Goal: Find contact information: Find contact information

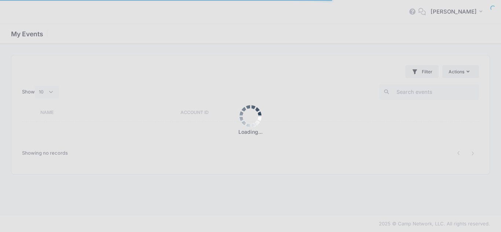
select select "10"
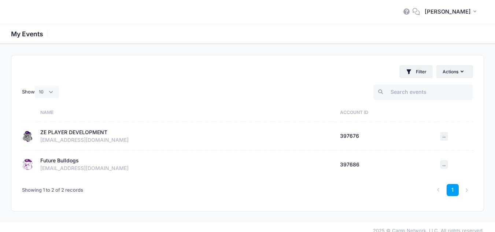
click at [69, 132] on div "ZE PLAYER DEVELOPMENT" at bounding box center [73, 133] width 67 height 8
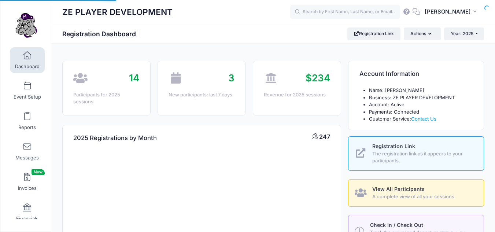
select select
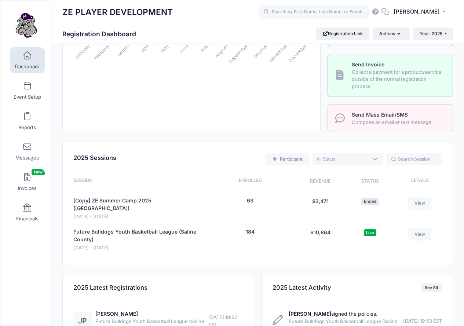
scroll to position [206, 0]
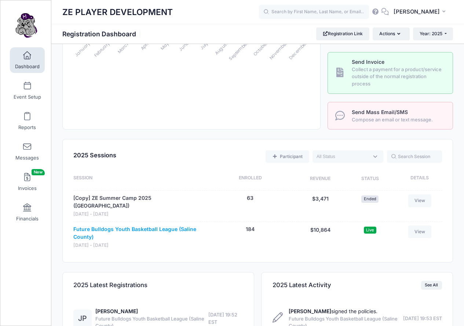
click at [126, 225] on link "Future Bulldogs Youth Basketball League (Saline County)" at bounding box center [137, 232] width 129 height 15
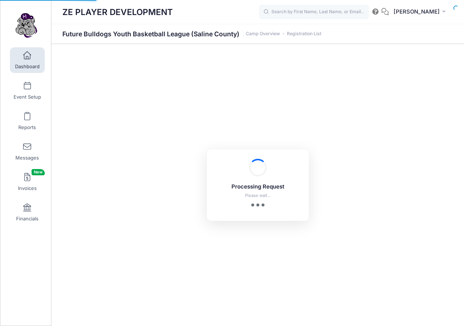
select select "10"
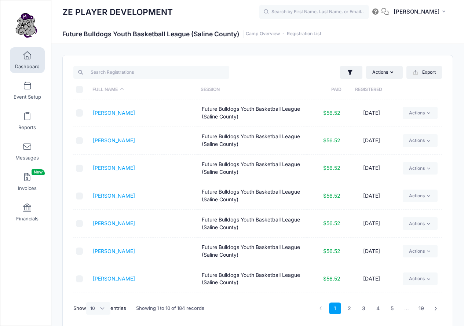
click at [377, 89] on th "Registered" at bounding box center [368, 89] width 54 height 19
click at [107, 114] on link "Payne, Jordy" at bounding box center [114, 113] width 42 height 6
click at [117, 142] on link "Miller, Cooper" at bounding box center [136, 140] width 87 height 6
click at [104, 196] on link "Barrow, Gus" at bounding box center [114, 195] width 42 height 6
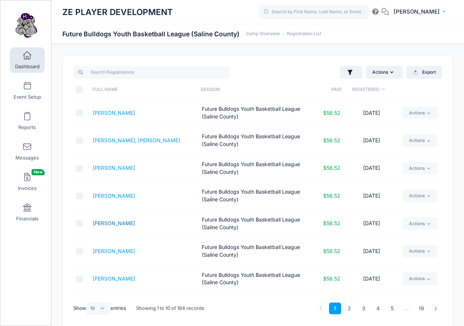
click at [115, 222] on link "Thomas, Laban" at bounding box center [114, 223] width 42 height 6
click at [110, 252] on link "Walls, Eli" at bounding box center [114, 251] width 42 height 6
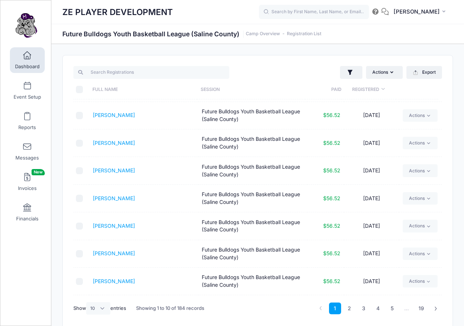
scroll to position [55, 0]
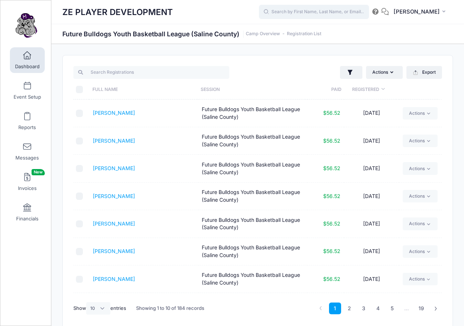
click at [353, 14] on input "text" at bounding box center [314, 12] width 110 height 15
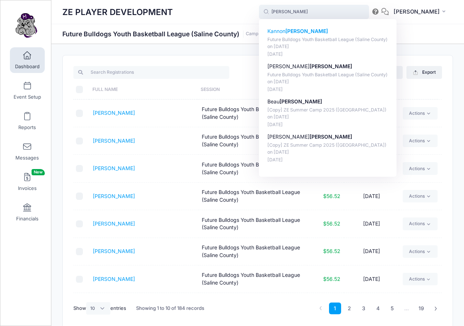
click at [321, 38] on p "Future Bulldogs Youth Basketball League (Saline County) on Aug-21, 2025" at bounding box center [327, 43] width 121 height 14
type input "Kannon Smith (Future Bulldogs Youth Basketball League (Saline County), Aug-21, …"
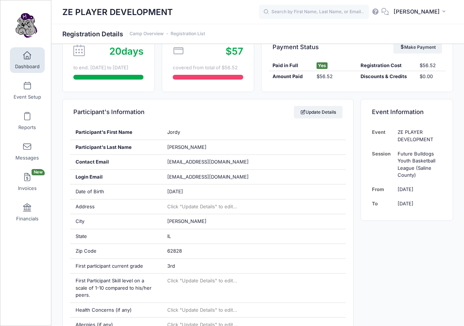
scroll to position [71, 0]
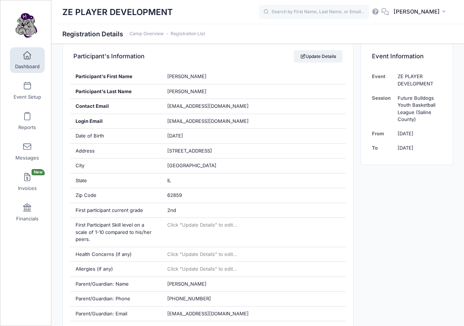
scroll to position [124, 0]
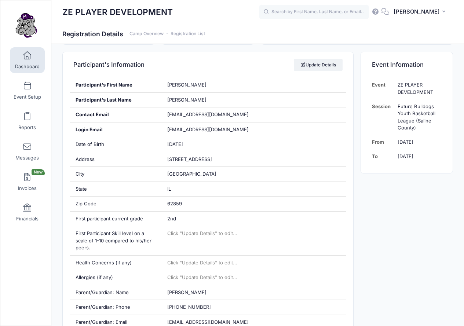
drag, startPoint x: 466, startPoint y: 23, endPoint x: 464, endPoint y: 55, distance: 32.7
click at [463, 55] on html "Processing Request Please wait... Processing Request Please wait... Processing …" at bounding box center [232, 39] width 464 height 326
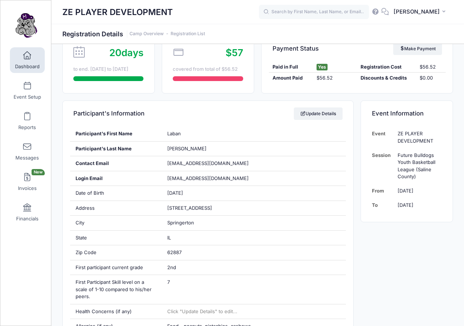
scroll to position [74, 0]
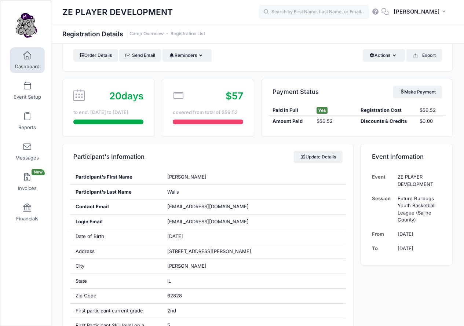
scroll to position [22, 0]
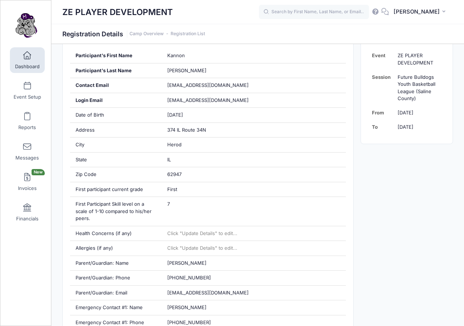
scroll to position [160, 0]
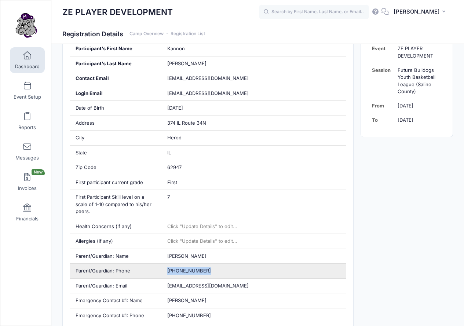
drag, startPoint x: 166, startPoint y: 270, endPoint x: 208, endPoint y: 274, distance: 41.9
click at [208, 274] on div "(618) 841-2482" at bounding box center [254, 271] width 184 height 15
copy span "(618) 841-2482"
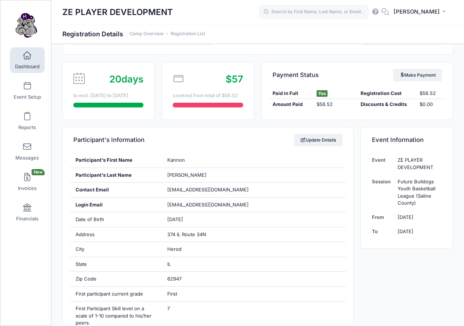
scroll to position [46, 0]
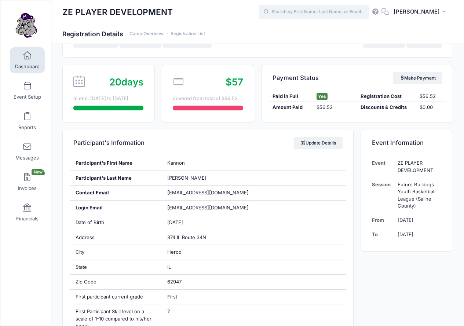
click at [354, 12] on input "text" at bounding box center [314, 12] width 110 height 15
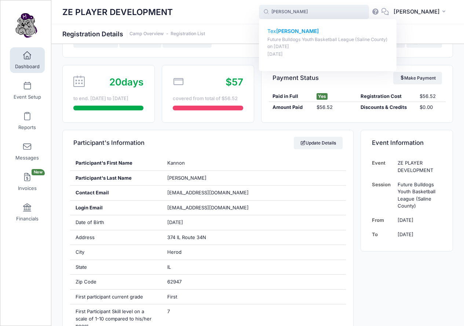
click at [291, 33] on p "Tex Tuttle" at bounding box center [327, 31] width 121 height 8
type input "Tex Tuttle (Future Bulldogs Youth Basketball League (Saline County), Aug-21, 20…"
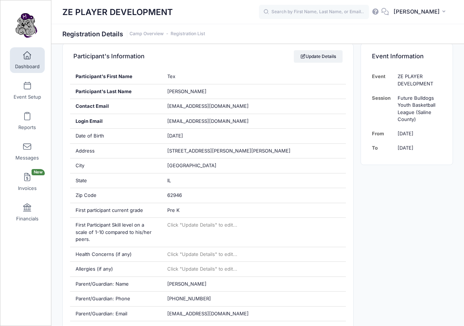
scroll to position [142, 0]
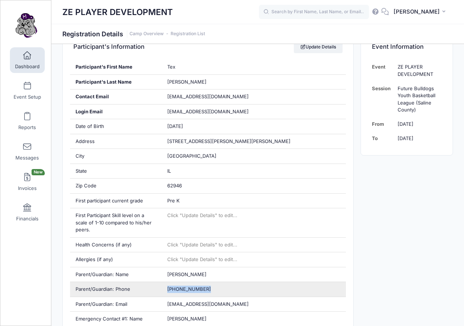
drag, startPoint x: 168, startPoint y: 289, endPoint x: 208, endPoint y: 289, distance: 40.3
click at [208, 289] on div "(618) 841-9271" at bounding box center [254, 289] width 184 height 15
copy span "(618) 841-9271"
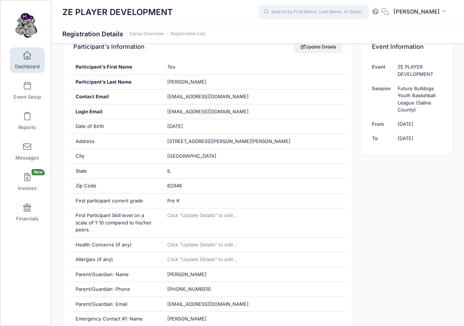
click at [318, 7] on input "text" at bounding box center [314, 12] width 110 height 15
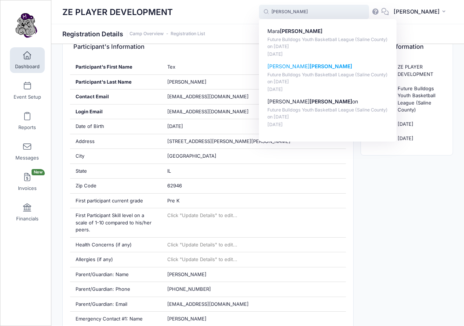
click at [297, 63] on p "Eloise Atkins" at bounding box center [327, 67] width 121 height 8
type input "Eloise Atkins (Future Bulldogs Youth Basketball League (Saline County), Aug-21,…"
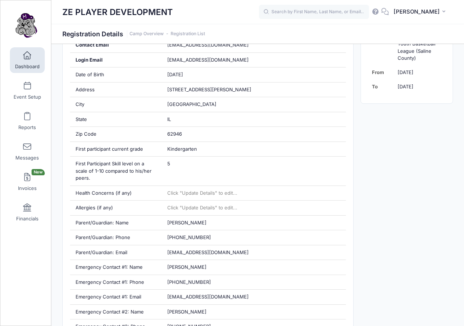
scroll to position [195, 0]
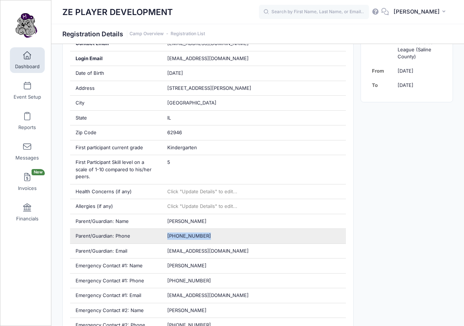
drag, startPoint x: 166, startPoint y: 236, endPoint x: 205, endPoint y: 237, distance: 38.9
click at [205, 237] on div "[PHONE_NUMBER]" at bounding box center [254, 236] width 184 height 15
copy span "[PHONE_NUMBER]"
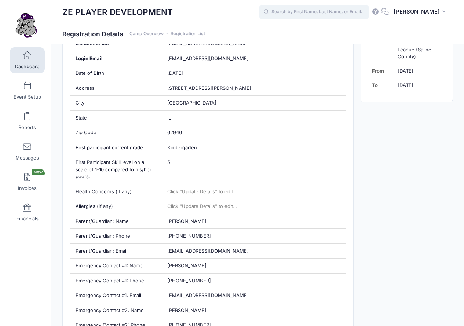
click at [316, 10] on input "text" at bounding box center [314, 12] width 110 height 15
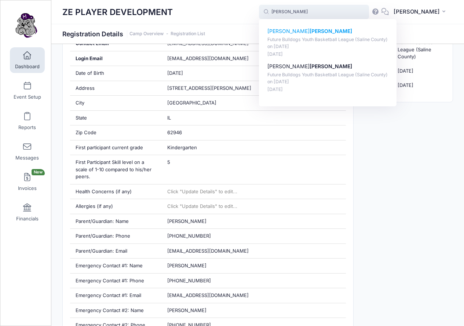
click at [309, 33] on strong "[PERSON_NAME]" at bounding box center [330, 31] width 43 height 6
type input "[PERSON_NAME] (Future Bulldogs Youth Basketball League ([GEOGRAPHIC_DATA]), [DA…"
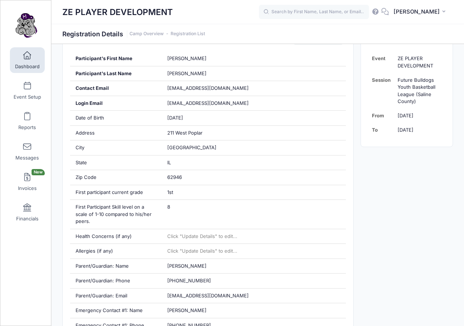
scroll to position [154, 0]
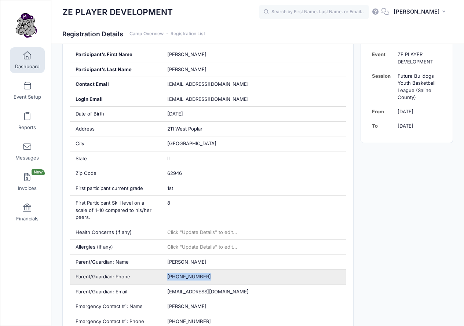
drag, startPoint x: 167, startPoint y: 276, endPoint x: 209, endPoint y: 276, distance: 42.2
click at [209, 276] on div "[PHONE_NUMBER]" at bounding box center [254, 276] width 184 height 15
copy span "[PHONE_NUMBER]"
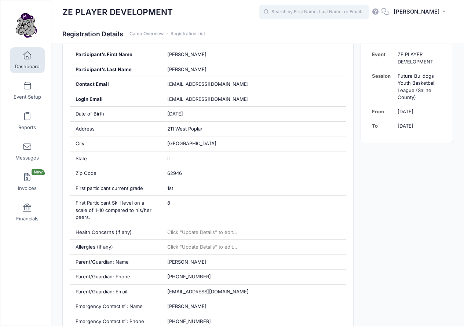
click at [341, 10] on input "text" at bounding box center [314, 12] width 110 height 15
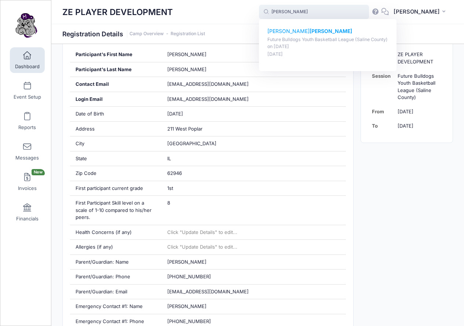
click at [314, 33] on strong "Craig" at bounding box center [330, 31] width 43 height 6
type input "Emmett Craig (Future Bulldogs Youth Basketball League (Saline County), Aug-21, …"
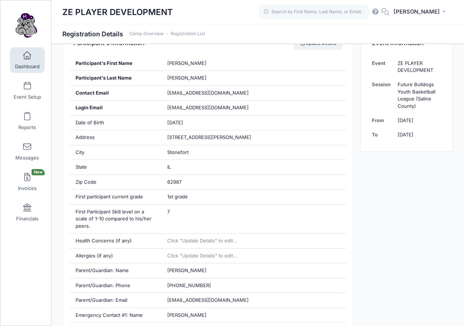
scroll to position [175, 0]
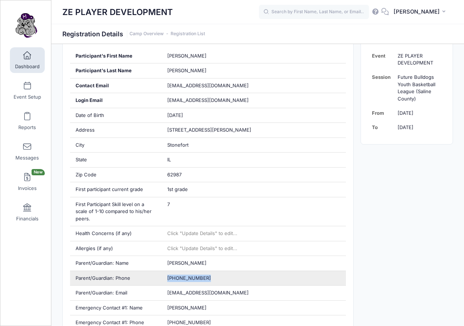
drag, startPoint x: 168, startPoint y: 278, endPoint x: 204, endPoint y: 280, distance: 36.7
click at [204, 280] on div "(618) 841-2087" at bounding box center [254, 278] width 184 height 15
copy span "(618) 841-2087"
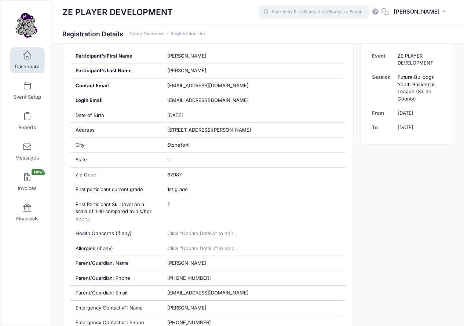
click at [306, 16] on input "text" at bounding box center [314, 12] width 110 height 15
type input "a"
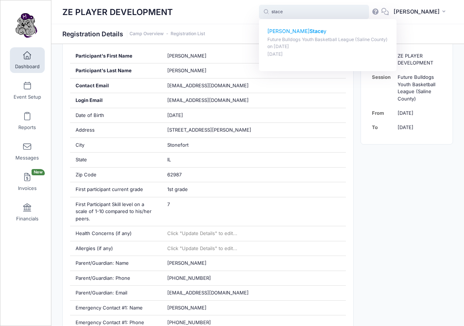
click at [309, 29] on strong "Stace" at bounding box center [316, 31] width 14 height 6
type input "Blakely Stacey (Future Bulldogs Youth Basketball League (Saline County), Aug-21…"
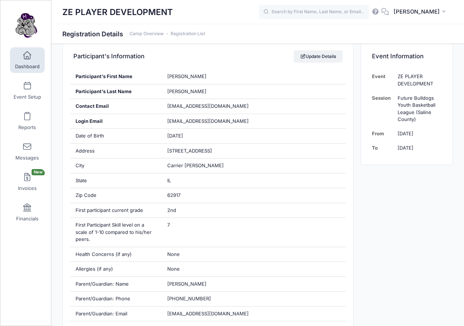
scroll to position [145, 0]
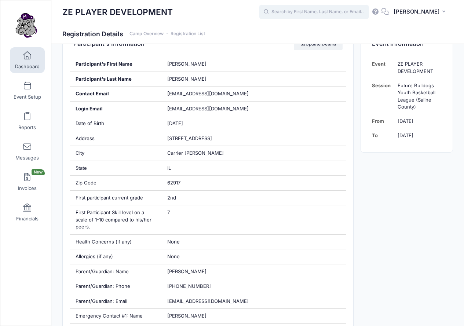
click at [329, 16] on input "text" at bounding box center [314, 12] width 110 height 15
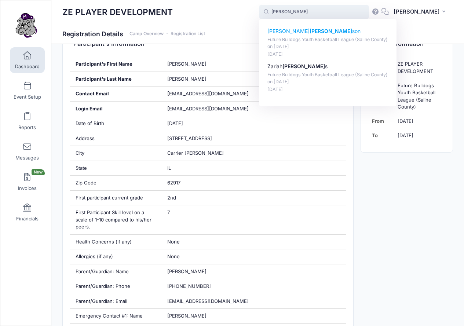
click at [317, 32] on strong "Robert" at bounding box center [330, 31] width 43 height 6
type input "Samuel Robertson (Future Bulldogs Youth Basketball League (Saline County), Aug-…"
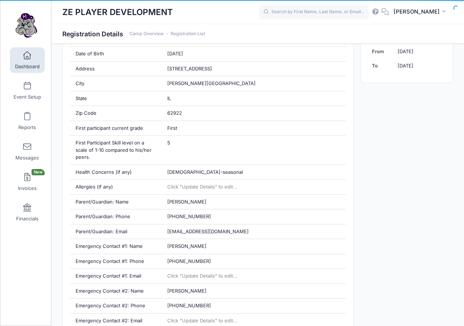
scroll to position [216, 0]
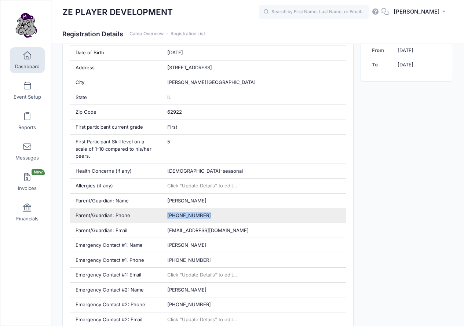
drag, startPoint x: 166, startPoint y: 215, endPoint x: 210, endPoint y: 221, distance: 44.0
click at [210, 221] on div "[PHONE_NUMBER]" at bounding box center [254, 215] width 184 height 15
copy span "[PHONE_NUMBER]"
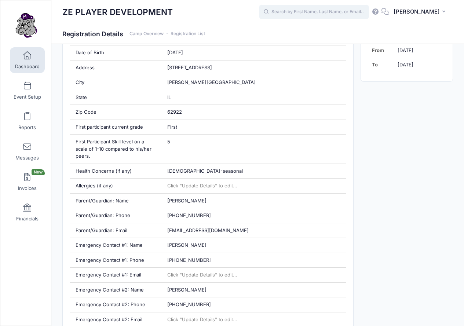
click at [306, 10] on input "text" at bounding box center [314, 12] width 110 height 15
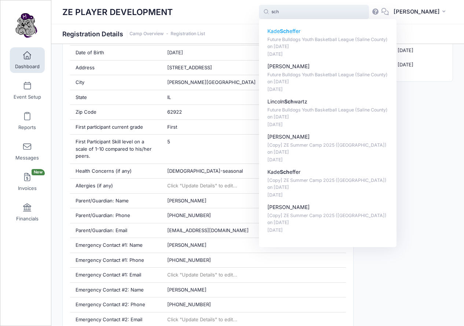
click at [309, 36] on div "Kade Sch effer Future Bulldogs Youth Basketball League (Saline County) on Aug-2…" at bounding box center [327, 42] width 121 height 30
type input "Kade Scheffer (Future Bulldogs Youth Basketball League (Saline County), Aug-21,…"
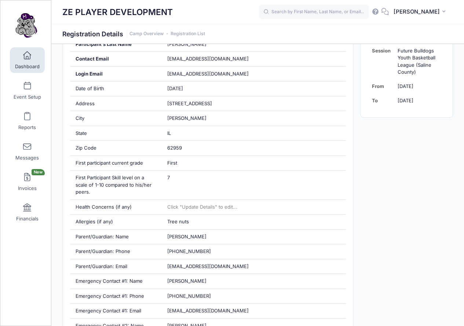
scroll to position [185, 0]
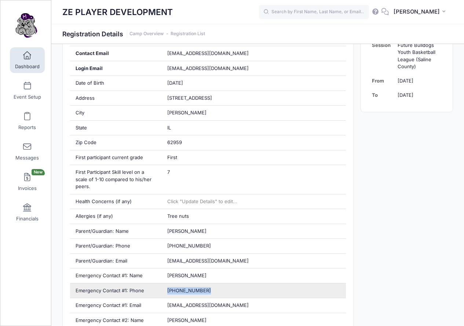
drag, startPoint x: 167, startPoint y: 289, endPoint x: 209, endPoint y: 290, distance: 41.8
click at [209, 290] on div "(618) 944-3225" at bounding box center [254, 290] width 184 height 15
copy span "(618) 944-3225"
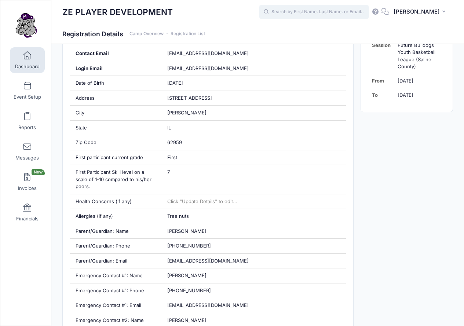
click at [320, 7] on input "text" at bounding box center [314, 12] width 110 height 15
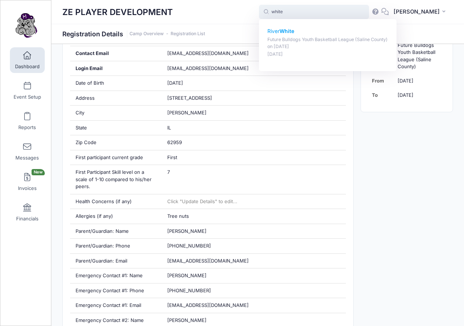
click at [294, 30] on strong "White" at bounding box center [286, 31] width 15 height 6
type input "River White (Future Bulldogs Youth Basketball League (Saline County), Aug-21, 2…"
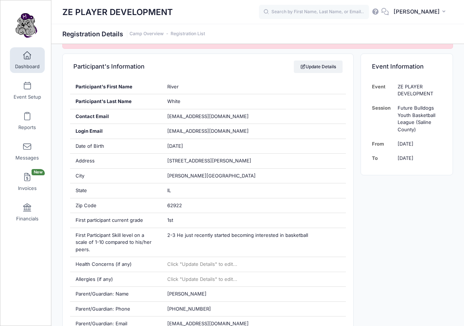
scroll to position [158, 0]
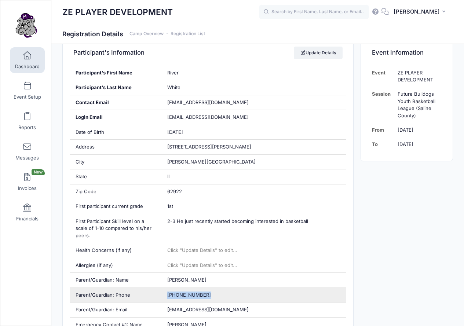
drag, startPoint x: 165, startPoint y: 294, endPoint x: 206, endPoint y: 294, distance: 41.1
click at [206, 294] on div "(618) 694-7119" at bounding box center [254, 295] width 184 height 15
copy span "(618) 694-7119"
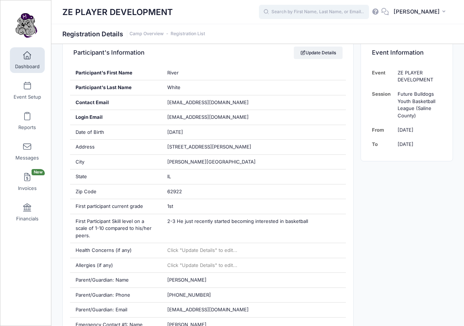
click at [324, 17] on input "text" at bounding box center [314, 12] width 110 height 15
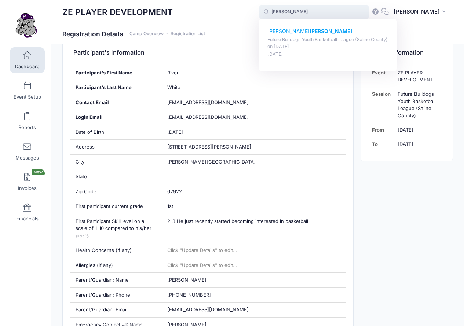
click at [309, 34] on strong "Roper" at bounding box center [330, 31] width 43 height 6
type input "Cason Roper (Future Bulldogs Youth Basketball League (Saline County), Aug-21, 2…"
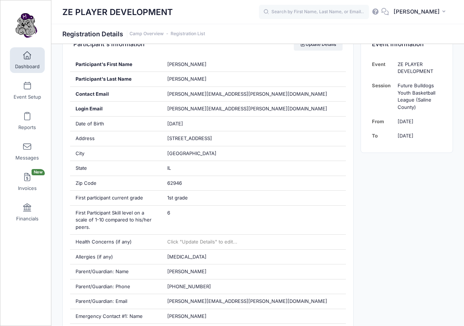
scroll to position [169, 0]
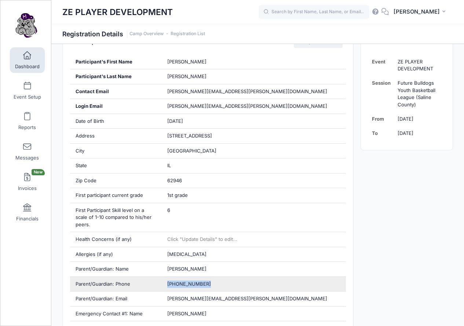
drag, startPoint x: 165, startPoint y: 285, endPoint x: 207, endPoint y: 287, distance: 42.6
click at [207, 287] on div "(618) 599-5621" at bounding box center [254, 284] width 184 height 15
copy span "(618) 599-5621"
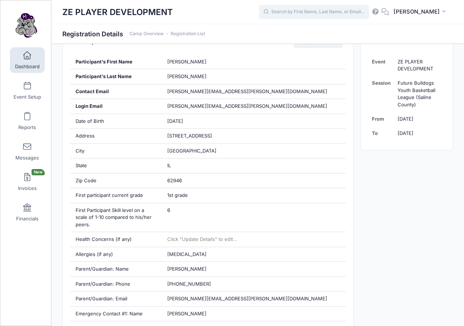
click at [325, 14] on input "text" at bounding box center [314, 12] width 110 height 15
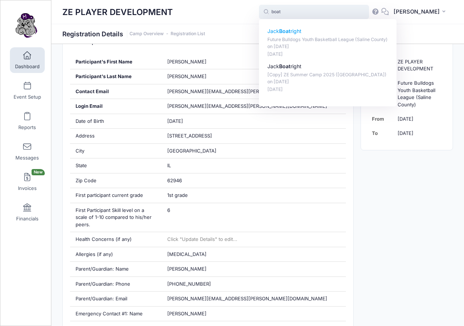
click at [290, 30] on strong "Boat" at bounding box center [284, 31] width 11 height 6
type input "Jack Boatright (Future Bulldogs Youth Basketball League (Saline County), Aug-21…"
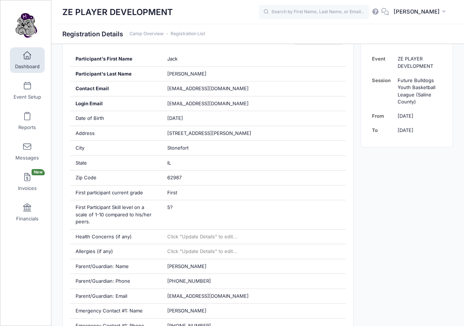
drag, startPoint x: 467, startPoint y: 79, endPoint x: 466, endPoint y: 121, distance: 42.2
click at [463, 121] on html "Processing Request Please wait... Processing Request Please wait... Processing …" at bounding box center [232, 13] width 464 height 326
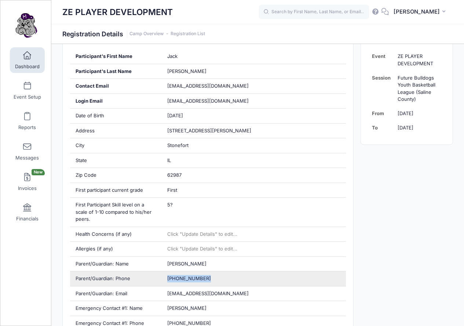
drag, startPoint x: 166, startPoint y: 277, endPoint x: 208, endPoint y: 280, distance: 41.2
click at [208, 280] on div "(618) 499-4992" at bounding box center [254, 278] width 184 height 15
copy span "(618) 499-4992"
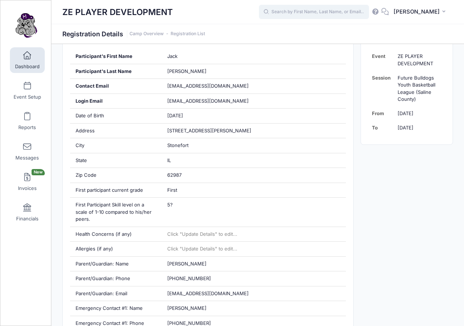
click at [307, 14] on input "text" at bounding box center [314, 12] width 110 height 15
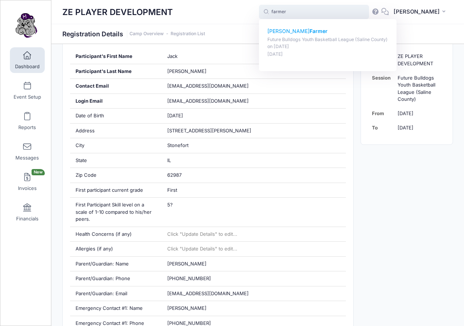
click at [311, 30] on strong "Farmer" at bounding box center [318, 31] width 18 height 6
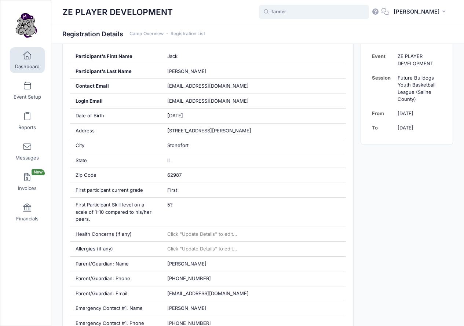
type input "Kohen Farmer (Future Bulldogs Youth Basketball League (Saline County), Aug-21, …"
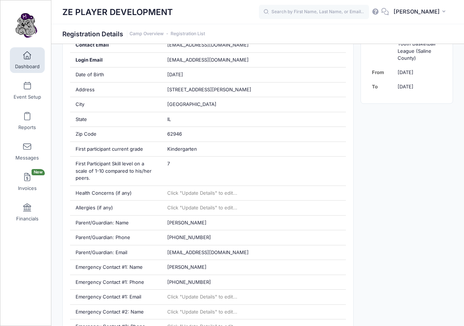
scroll to position [195, 0]
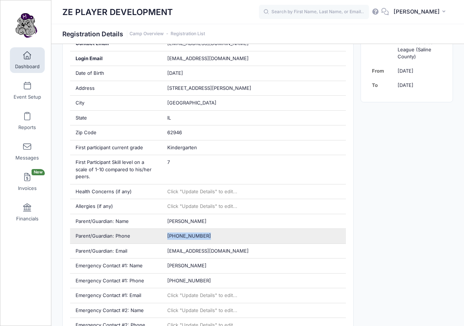
drag, startPoint x: 167, startPoint y: 235, endPoint x: 213, endPoint y: 235, distance: 45.5
click at [213, 235] on div "[PHONE_NUMBER]" at bounding box center [254, 236] width 184 height 15
copy span "[PHONE_NUMBER]"
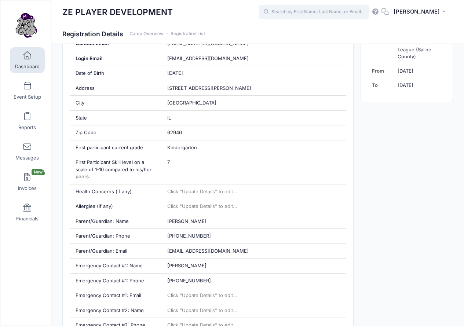
click at [304, 15] on input "text" at bounding box center [314, 12] width 110 height 15
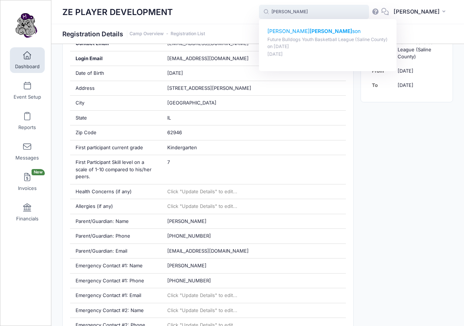
click at [311, 31] on strong "[PERSON_NAME]" at bounding box center [330, 31] width 43 height 6
type input "Paxton Robinson (Future Bulldogs Youth Basketball League (Saline County), Aug-2…"
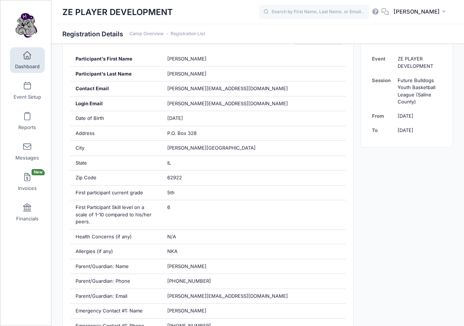
scroll to position [155, 0]
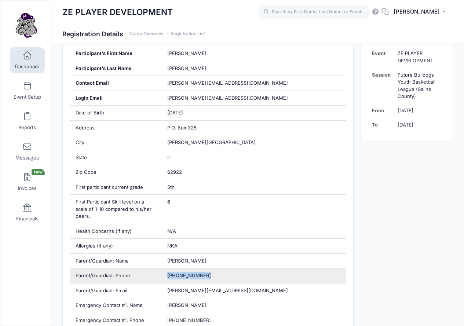
drag, startPoint x: 167, startPoint y: 275, endPoint x: 222, endPoint y: 278, distance: 55.1
click at [222, 278] on div "(618) 694-8244" at bounding box center [254, 275] width 184 height 15
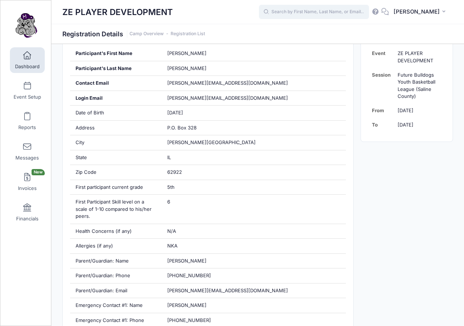
click at [308, 10] on input "text" at bounding box center [314, 12] width 110 height 15
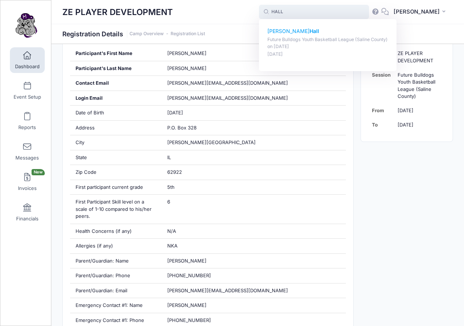
click at [309, 32] on strong "Hall" at bounding box center [314, 31] width 10 height 6
type input "Esther Hall (Future Bulldogs Youth Basketball League (Saline County), Aug-21, 2…"
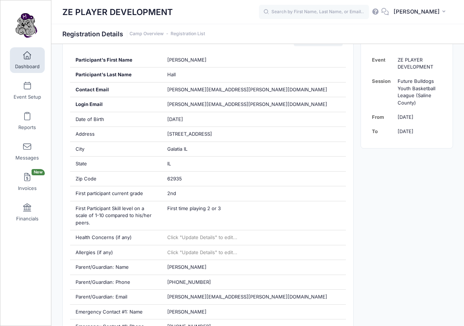
scroll to position [179, 0]
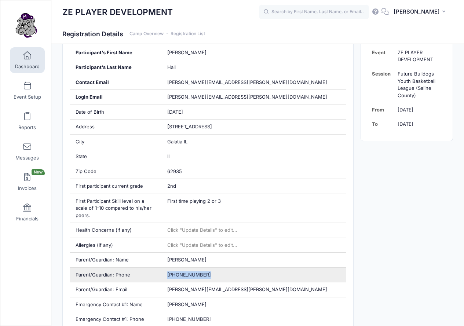
drag, startPoint x: 167, startPoint y: 274, endPoint x: 206, endPoint y: 274, distance: 39.2
click at [206, 274] on div "[PHONE_NUMBER]" at bounding box center [254, 275] width 184 height 15
copy span "[PHONE_NUMBER]"
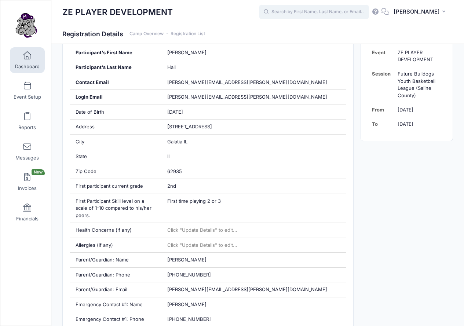
click at [319, 15] on input "text" at bounding box center [314, 12] width 110 height 15
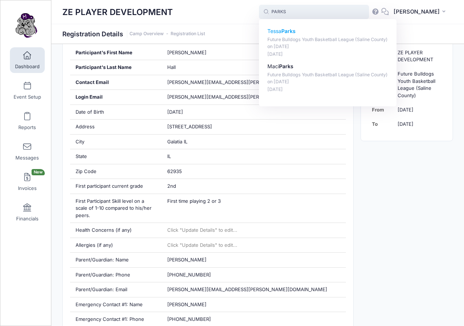
click at [296, 34] on strong "Parks" at bounding box center [288, 31] width 14 height 6
type input "[PERSON_NAME] (Future Bulldogs Youth Basketball League ([GEOGRAPHIC_DATA]), [DA…"
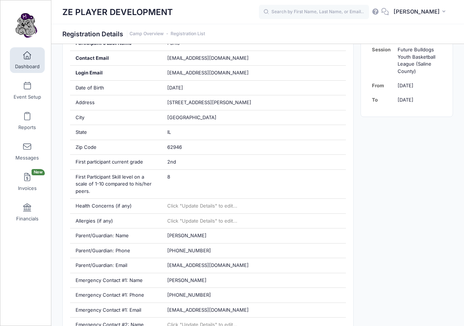
scroll to position [206, 0]
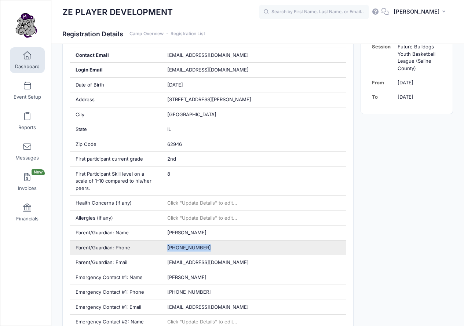
drag, startPoint x: 164, startPoint y: 247, endPoint x: 199, endPoint y: 252, distance: 35.5
click at [213, 252] on div "(618) 889-0084" at bounding box center [254, 248] width 184 height 15
copy span "(618) 889-0084"
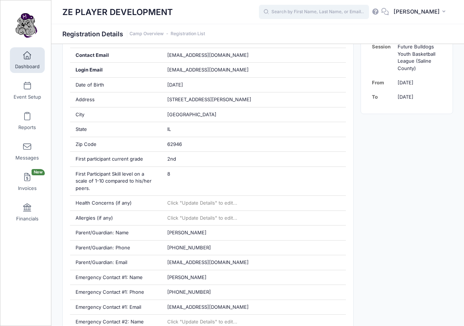
click at [335, 16] on input "text" at bounding box center [314, 12] width 110 height 15
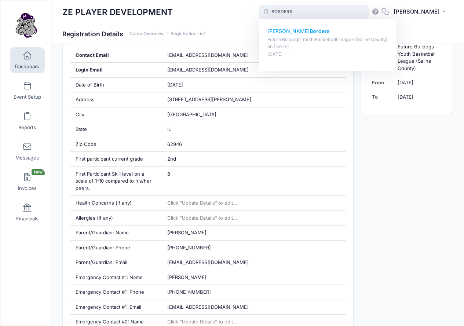
click at [309, 30] on strong "Borders" at bounding box center [319, 31] width 20 height 6
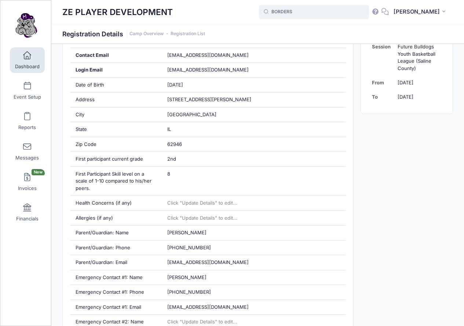
type input "Joe Borders (Future Bulldogs Youth Basketball League (Saline County), Aug-21, 2…"
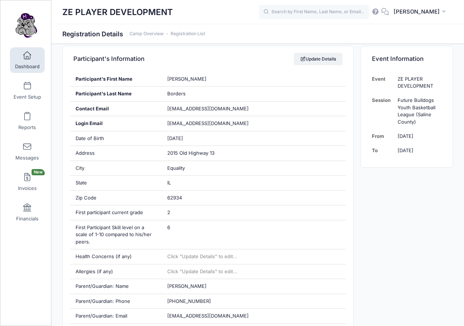
scroll to position [160, 0]
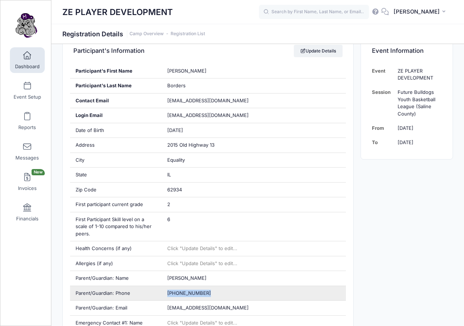
drag, startPoint x: 165, startPoint y: 293, endPoint x: 221, endPoint y: 295, distance: 56.2
click at [221, 295] on div "[PHONE_NUMBER]" at bounding box center [254, 293] width 184 height 15
copy span "[PHONE_NUMBER]"
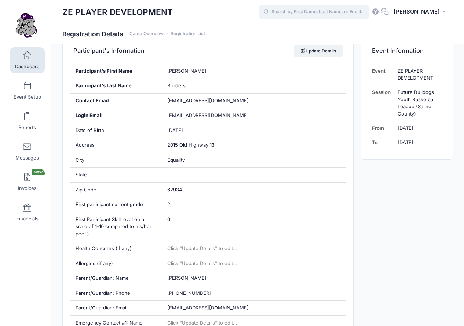
click at [331, 12] on input "text" at bounding box center [314, 12] width 110 height 15
type input "E"
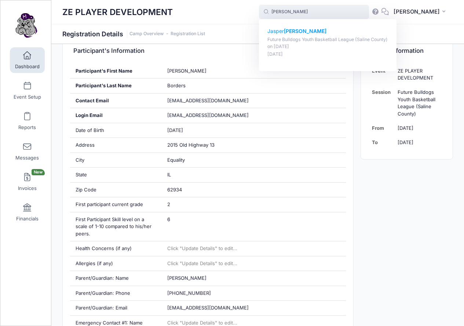
click at [317, 33] on strong "[PERSON_NAME]" at bounding box center [305, 31] width 43 height 6
type input "[PERSON_NAME] (Future Bulldogs Youth Basketball League ([GEOGRAPHIC_DATA]), [DA…"
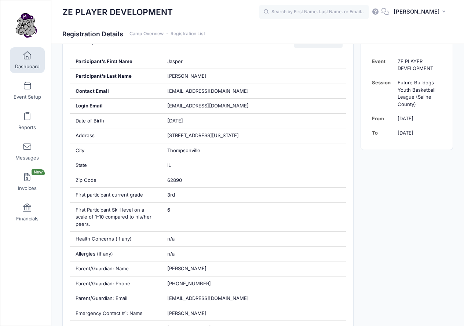
scroll to position [173, 0]
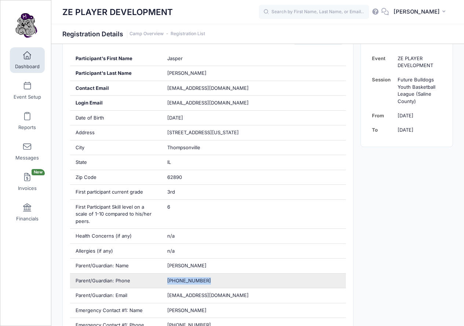
drag, startPoint x: 167, startPoint y: 280, endPoint x: 213, endPoint y: 281, distance: 45.5
click at [213, 281] on div "(618) 580-3202" at bounding box center [254, 281] width 184 height 15
copy span "(618) 580-3202"
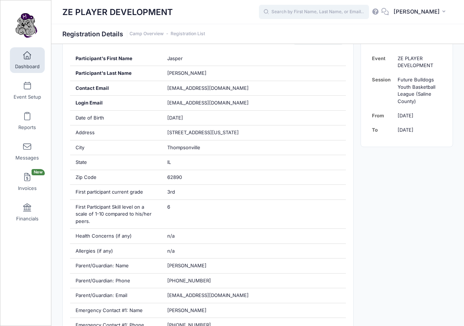
click at [312, 17] on input "text" at bounding box center [314, 12] width 110 height 15
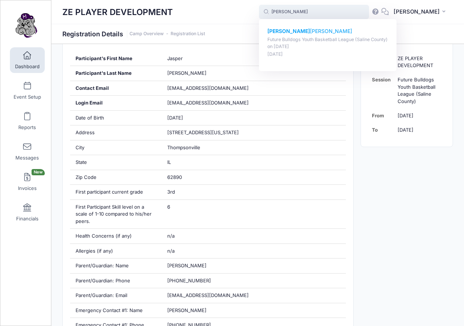
click at [306, 30] on p "Killian Waide" at bounding box center [327, 31] width 121 height 8
type input "Killian Waide (Future Bulldogs Youth Basketball League (Saline County), Aug-21,…"
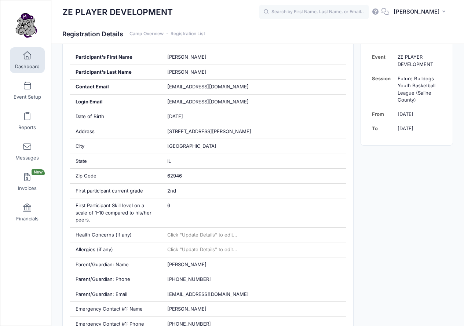
scroll to position [166, 0]
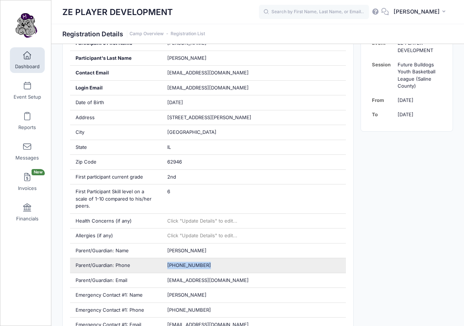
drag, startPoint x: 166, startPoint y: 265, endPoint x: 208, endPoint y: 265, distance: 42.2
click at [208, 265] on div "[PHONE_NUMBER]" at bounding box center [254, 265] width 184 height 15
copy span "[PHONE_NUMBER]"
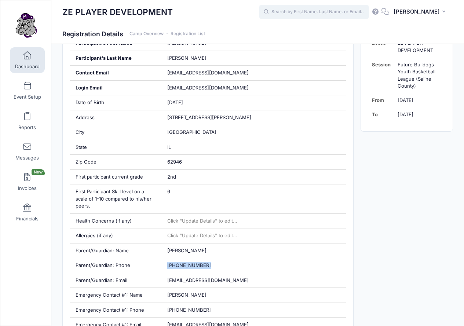
click at [323, 13] on input "text" at bounding box center [314, 12] width 110 height 15
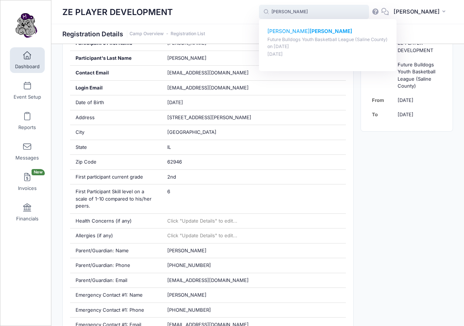
click at [298, 28] on p "Cheney Upchurch" at bounding box center [327, 31] width 121 height 8
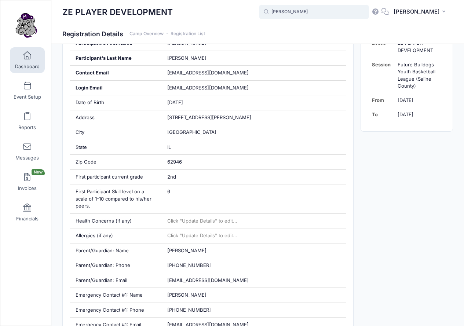
type input "Cheney Upchurch (Future Bulldogs Youth Basketball League (Saline County), Aug-2…"
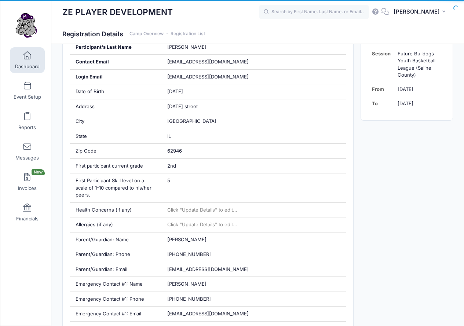
scroll to position [178, 0]
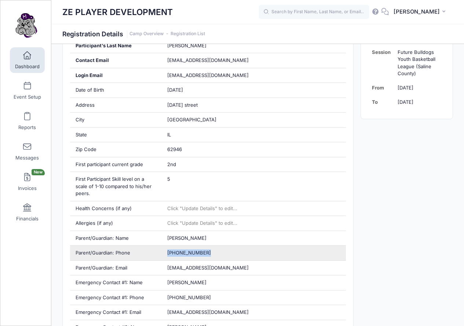
drag, startPoint x: 165, startPoint y: 253, endPoint x: 209, endPoint y: 254, distance: 43.7
click at [209, 254] on div "[PHONE_NUMBER]" at bounding box center [254, 253] width 184 height 15
copy span "[PHONE_NUMBER]"
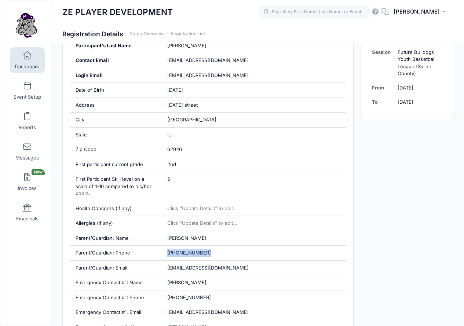
scroll to position [168, 0]
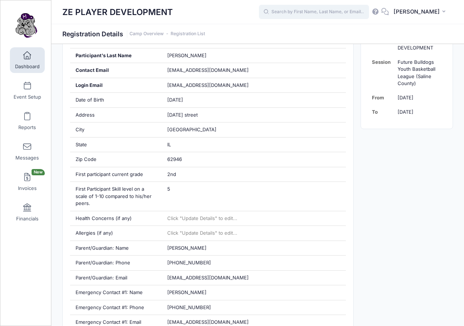
click at [333, 16] on input "text" at bounding box center [314, 12] width 110 height 15
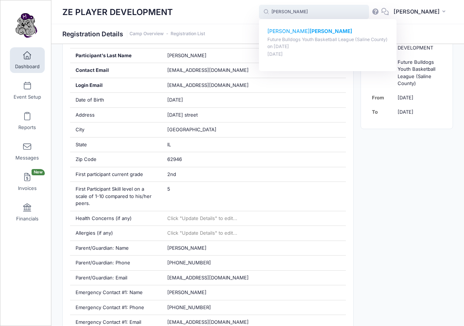
click at [302, 31] on p "Kinsley Cain" at bounding box center [327, 31] width 121 height 8
type input "Kinsley Cain (Future Bulldogs Youth Basketball League (Saline County), Aug-21, …"
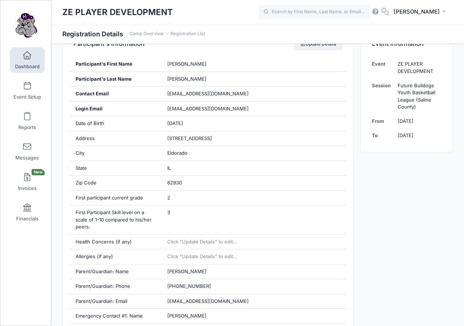
scroll to position [149, 0]
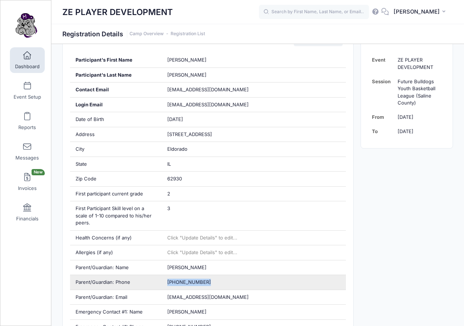
drag, startPoint x: 164, startPoint y: 280, endPoint x: 213, endPoint y: 283, distance: 49.6
click at [213, 283] on div "(618) 926-1686" at bounding box center [254, 282] width 184 height 15
copy span "(618) 926-1686"
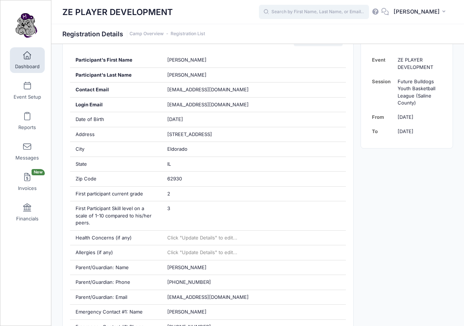
click at [315, 10] on input "text" at bounding box center [314, 12] width 110 height 15
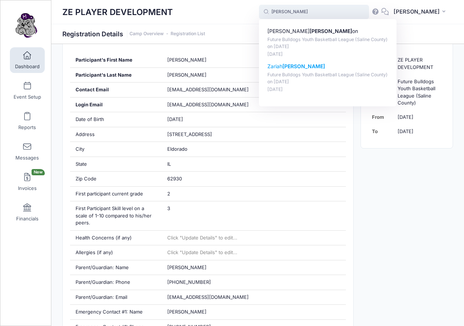
click at [305, 64] on strong "Roberts" at bounding box center [303, 66] width 43 height 6
type input "Zariah Roberts (Future Bulldogs Youth Basketball League (Saline County), Aug-21…"
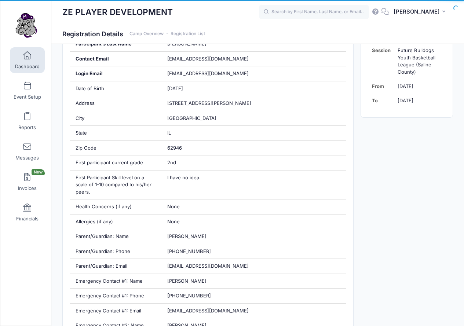
scroll to position [217, 0]
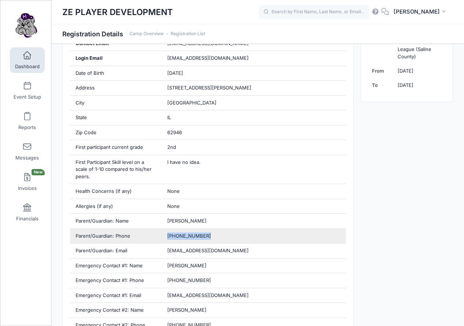
drag, startPoint x: 165, startPoint y: 236, endPoint x: 208, endPoint y: 235, distance: 42.6
click at [208, 235] on div "(618) 926-5464" at bounding box center [254, 236] width 184 height 15
copy span "(618) 926-5464"
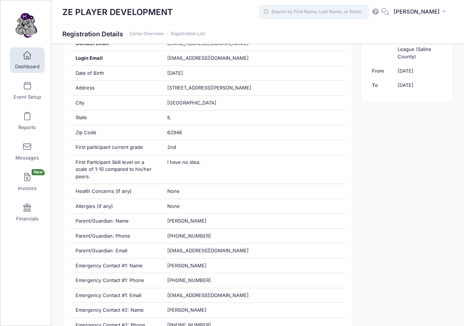
click at [319, 11] on input "text" at bounding box center [314, 12] width 110 height 15
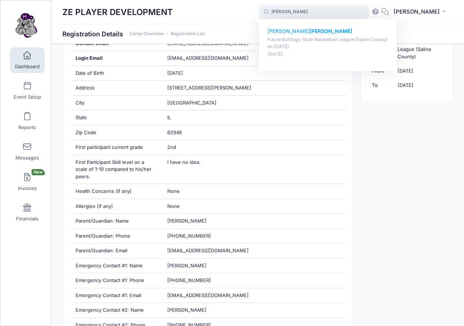
click at [309, 33] on strong "[PERSON_NAME]" at bounding box center [330, 31] width 43 height 6
type input "Millie Reynolds (Future Bulldogs Youth Basketball League (Saline County), Aug-2…"
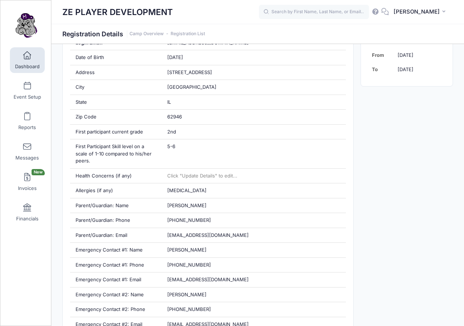
scroll to position [221, 0]
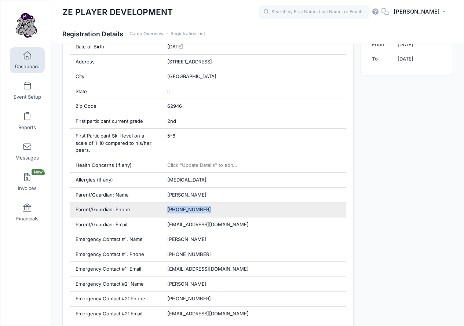
drag, startPoint x: 168, startPoint y: 209, endPoint x: 216, endPoint y: 209, distance: 48.8
click at [216, 209] on div "[PHONE_NUMBER]" at bounding box center [254, 209] width 184 height 15
copy span "[PHONE_NUMBER]"
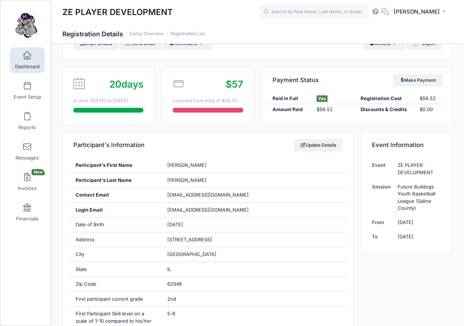
scroll to position [0, 0]
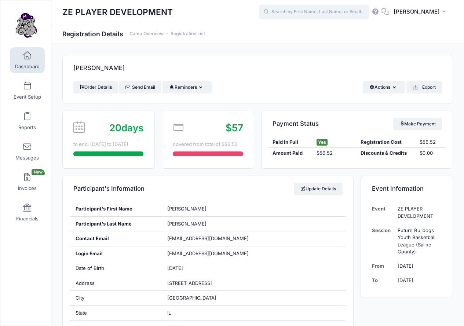
click at [351, 14] on input "text" at bounding box center [314, 12] width 110 height 15
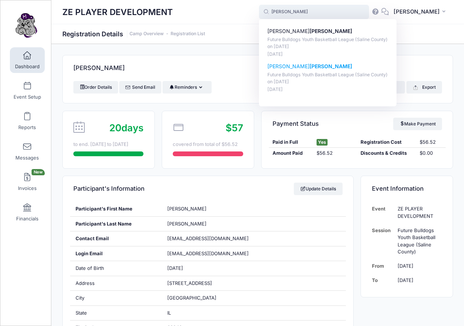
click at [310, 63] on strong "[PERSON_NAME]" at bounding box center [330, 66] width 43 height 6
type input "[PERSON_NAME] (Future Bulldogs Youth Basketball League ([GEOGRAPHIC_DATA]), [DA…"
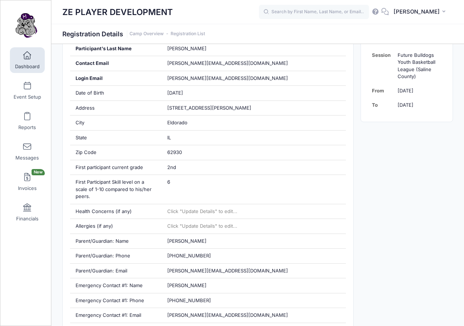
scroll to position [164, 0]
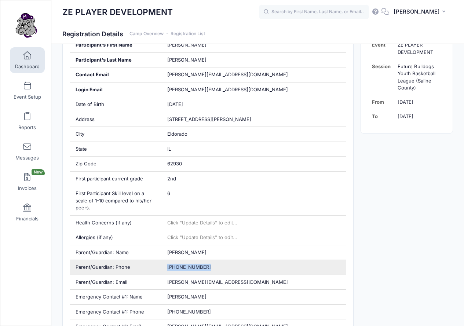
drag, startPoint x: 165, startPoint y: 267, endPoint x: 208, endPoint y: 267, distance: 42.2
click at [208, 267] on div "(618) 499-8992" at bounding box center [254, 267] width 184 height 15
copy span "(618) 499-8992"
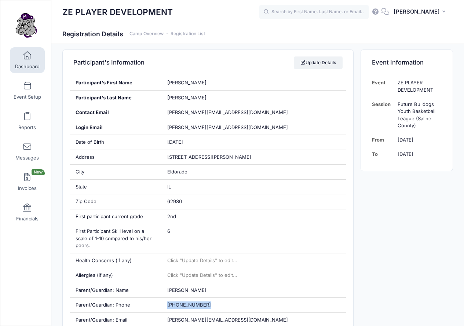
scroll to position [122, 0]
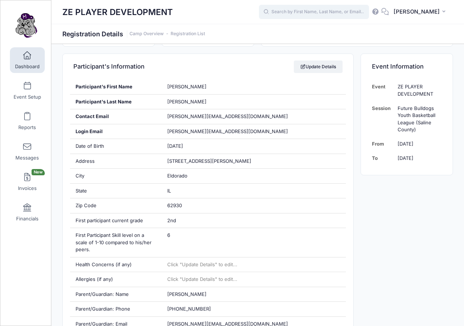
click at [315, 12] on input "text" at bounding box center [314, 12] width 110 height 15
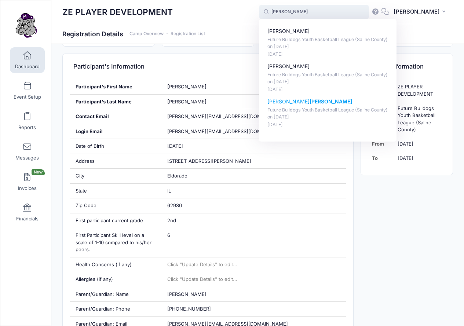
click at [309, 99] on strong "Wilson" at bounding box center [330, 101] width 43 height 6
type input "Coy Wilson (Future Bulldogs Youth Basketball League (Saline County), Aug-21, 20…"
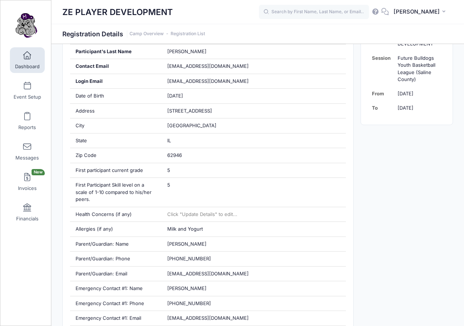
scroll to position [176, 0]
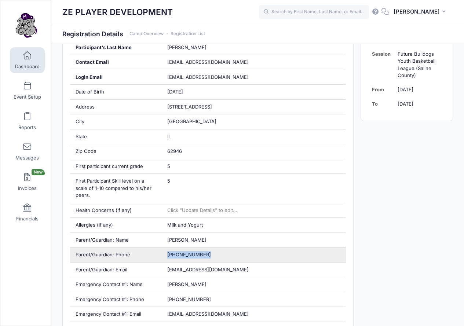
drag, startPoint x: 165, startPoint y: 254, endPoint x: 208, endPoint y: 255, distance: 42.5
click at [208, 255] on div "(618) 841-5603" at bounding box center [254, 254] width 184 height 15
copy span "(618) 841-5603"
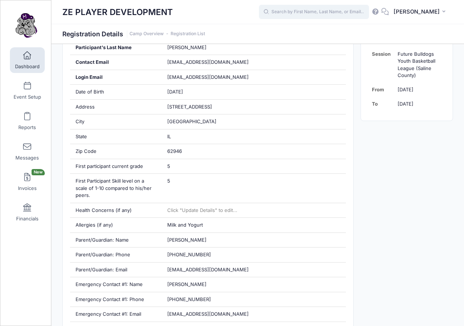
click at [340, 10] on input "text" at bounding box center [314, 12] width 110 height 15
type input "c"
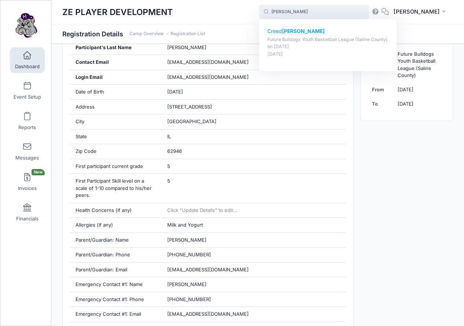
click at [313, 30] on strong "[PERSON_NAME]" at bounding box center [303, 31] width 43 height 6
type input "Creed McCabe (Future Bulldogs Youth Basketball League (Saline County), Aug-21, …"
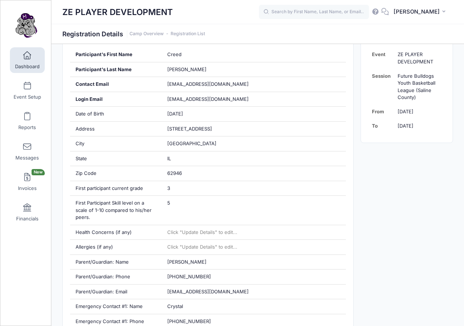
scroll to position [164, 0]
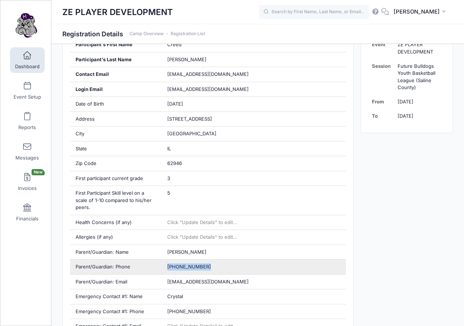
drag, startPoint x: 166, startPoint y: 268, endPoint x: 206, endPoint y: 267, distance: 39.2
click at [206, 267] on div "(618) 841-9330" at bounding box center [254, 267] width 184 height 15
copy span "(618) 841-9330"
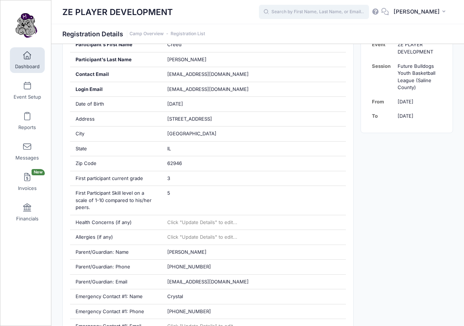
click at [309, 19] on input "text" at bounding box center [314, 12] width 110 height 15
type input "a"
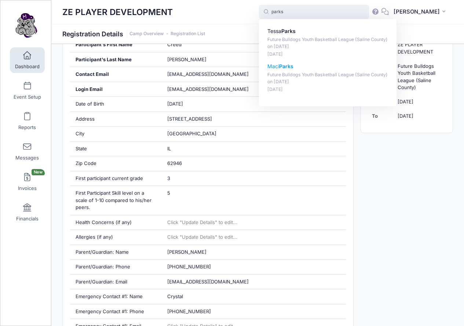
click at [293, 66] on strong "Parks" at bounding box center [286, 66] width 14 height 6
type input "Maci Parks (Future Bulldogs Youth Basketball League (Saline County), Aug-21, 20…"
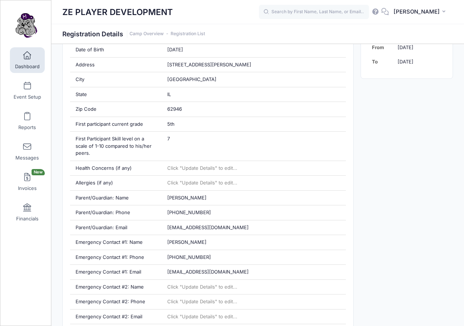
scroll to position [220, 0]
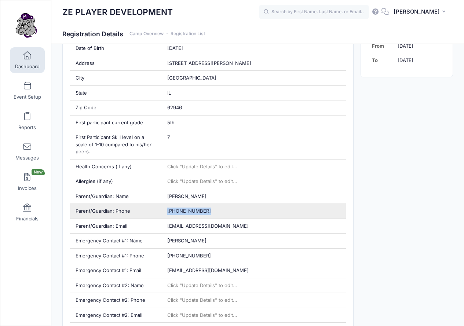
drag, startPoint x: 165, startPoint y: 212, endPoint x: 224, endPoint y: 216, distance: 59.5
click at [224, 216] on div "[PHONE_NUMBER]" at bounding box center [254, 211] width 184 height 15
copy span "[PHONE_NUMBER]"
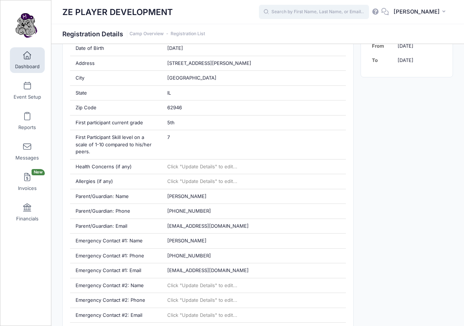
click at [323, 15] on input "text" at bounding box center [314, 12] width 110 height 15
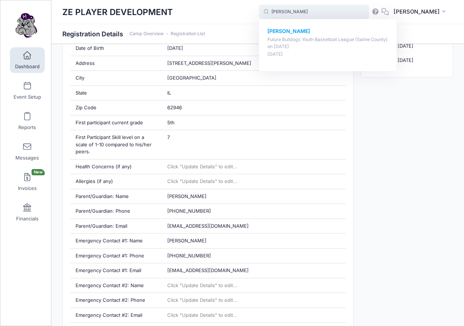
click at [304, 34] on strong "[PERSON_NAME]" at bounding box center [288, 31] width 43 height 6
type input "[PERSON_NAME] (Future Bulldogs Youth Basketball League ([GEOGRAPHIC_DATA]), [DA…"
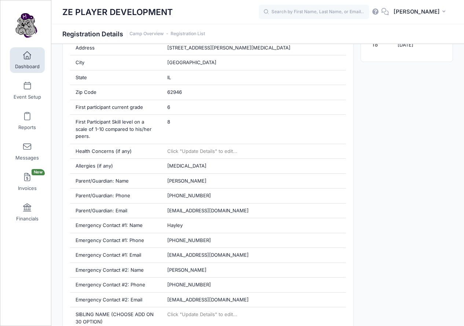
scroll to position [230, 0]
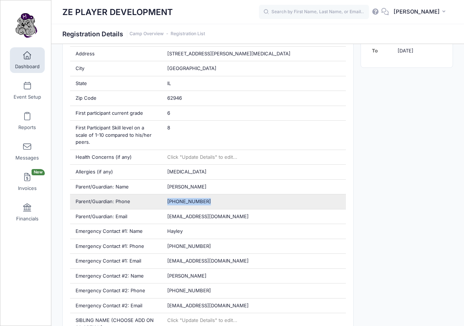
drag, startPoint x: 164, startPoint y: 200, endPoint x: 209, endPoint y: 201, distance: 45.1
click at [209, 201] on div "(618) 926-2321" at bounding box center [254, 201] width 184 height 15
copy span "(618) 926-2321"
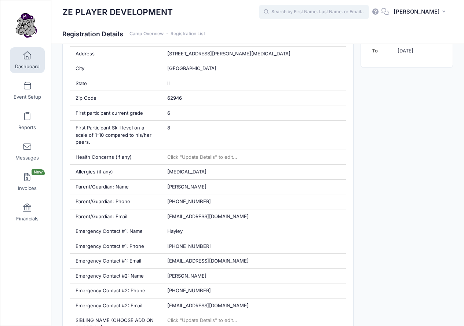
click at [306, 11] on input "text" at bounding box center [314, 12] width 110 height 15
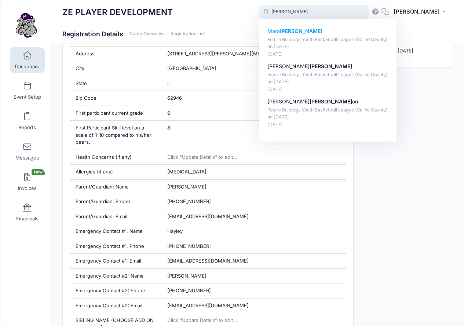
click at [304, 31] on strong "Atkins" at bounding box center [301, 31] width 43 height 6
type input "Mara Atkins (Future Bulldogs Youth Basketball League (Saline County), Aug-21, 2…"
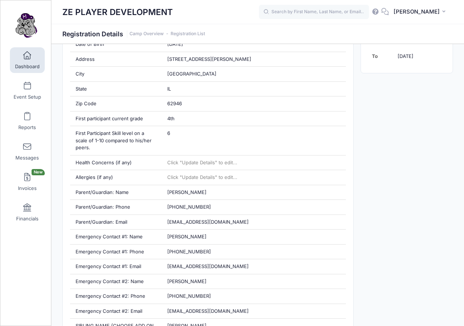
scroll to position [231, 0]
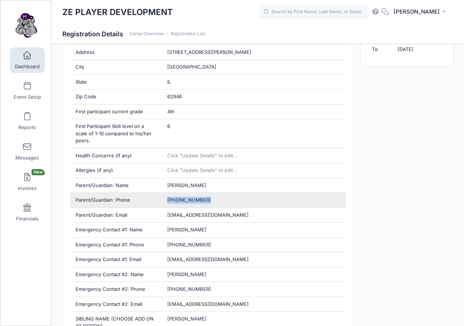
drag, startPoint x: 164, startPoint y: 197, endPoint x: 216, endPoint y: 199, distance: 52.5
click at [216, 199] on div "(618) 218-8097" at bounding box center [254, 200] width 184 height 15
copy span "(618) 218-8097"
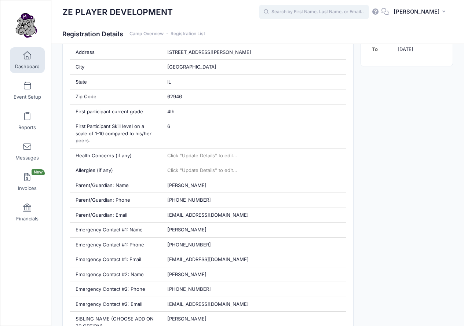
click at [338, 14] on input "text" at bounding box center [314, 12] width 110 height 15
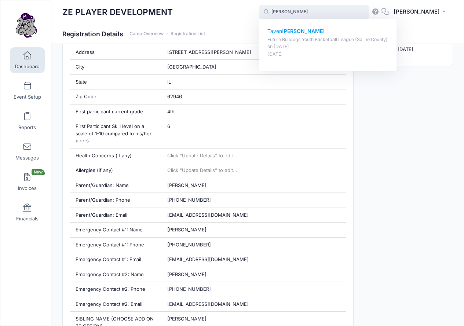
click at [308, 33] on strong "[PERSON_NAME]" at bounding box center [303, 31] width 43 height 6
type input "Taven Norman (Future Bulldogs Youth Basketball League (Saline County), Aug-21, …"
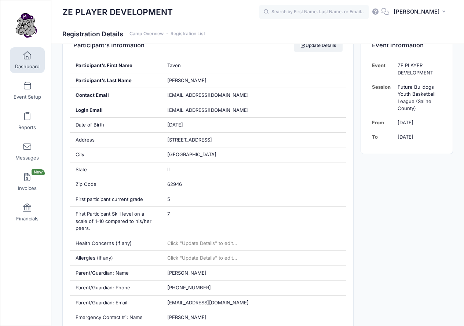
scroll to position [161, 0]
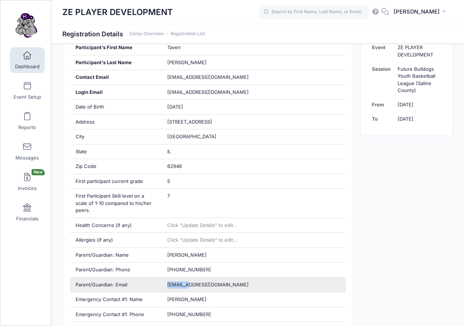
drag, startPoint x: 165, startPoint y: 285, endPoint x: 191, endPoint y: 287, distance: 26.5
click at [191, 287] on div "tnorman@harrisburg3.org" at bounding box center [254, 285] width 184 height 15
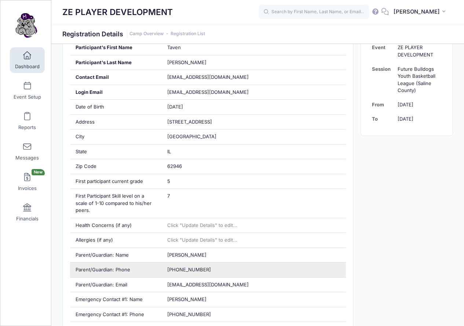
click at [230, 265] on div "(417) 861-5728" at bounding box center [254, 270] width 184 height 15
drag, startPoint x: 163, startPoint y: 269, endPoint x: 213, endPoint y: 271, distance: 49.9
click at [213, 271] on div "(417) 861-5728" at bounding box center [254, 270] width 184 height 15
copy span "(417) 861-5728"
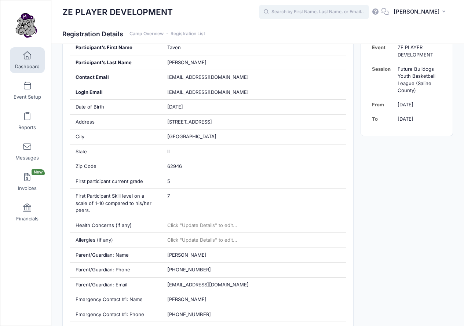
click at [315, 18] on input "text" at bounding box center [314, 12] width 110 height 15
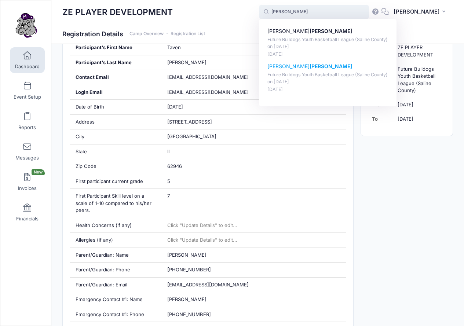
click at [294, 67] on p "Crawford Abney" at bounding box center [327, 67] width 121 height 8
type input "Crawford Abney (Future Bulldogs Youth Basketball League (Saline County), Aug-21…"
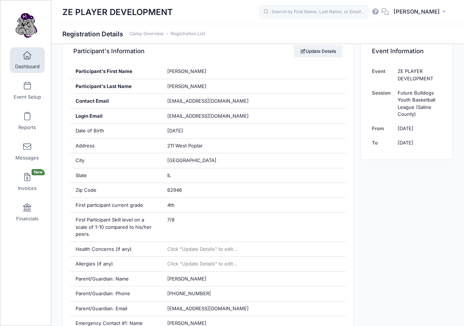
scroll to position [154, 0]
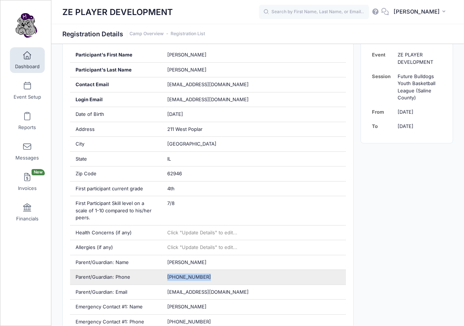
drag, startPoint x: 165, startPoint y: 277, endPoint x: 205, endPoint y: 277, distance: 40.7
click at [205, 277] on div "[PHONE_NUMBER]" at bounding box center [254, 277] width 184 height 15
copy span "[PHONE_NUMBER]"
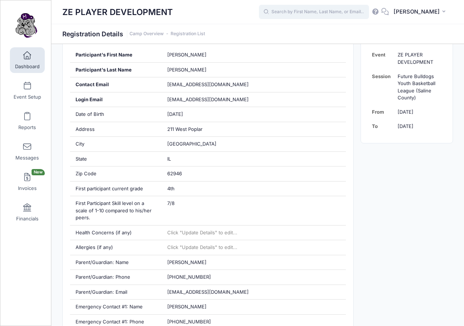
click at [312, 10] on input "text" at bounding box center [314, 12] width 110 height 15
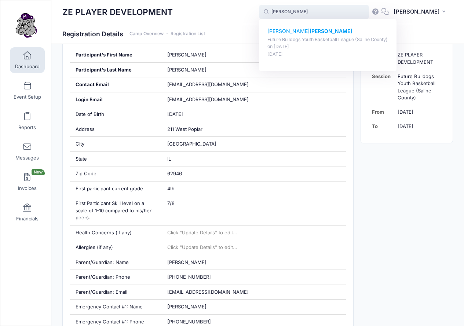
click at [309, 29] on strong "[PERSON_NAME]" at bounding box center [330, 31] width 43 height 6
type input "[PERSON_NAME] (Future Bulldogs Youth Basketball League ([GEOGRAPHIC_DATA]), [DA…"
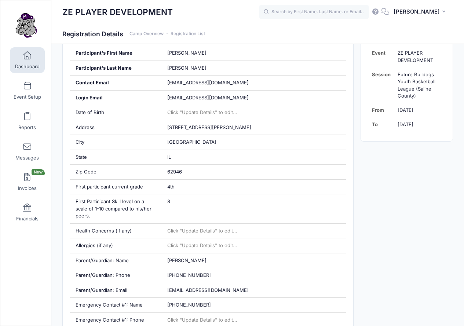
scroll to position [170, 0]
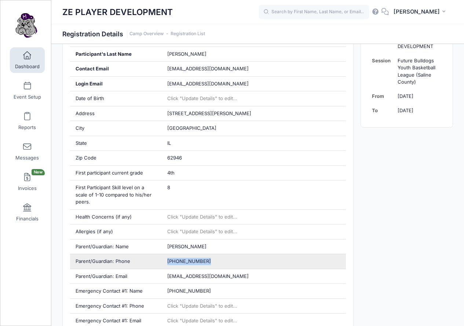
drag, startPoint x: 164, startPoint y: 261, endPoint x: 209, endPoint y: 267, distance: 45.4
click at [209, 267] on div "(618) 864-0597" at bounding box center [254, 261] width 184 height 15
copy span "(618) 864-0597"
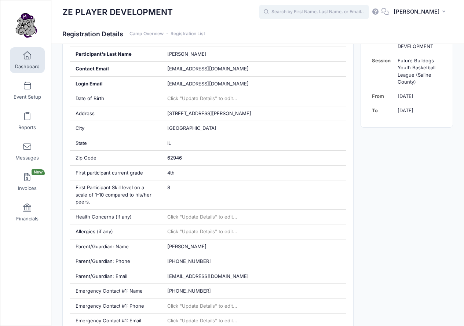
click at [301, 11] on input "text" at bounding box center [314, 12] width 110 height 15
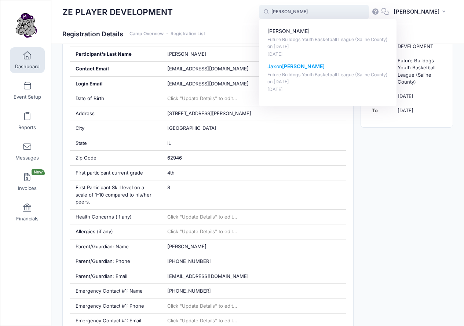
click at [300, 64] on strong "Morris" at bounding box center [303, 66] width 43 height 6
type input "Jaxon Morris (Future Bulldogs Youth Basketball League (Saline County), Aug-21, …"
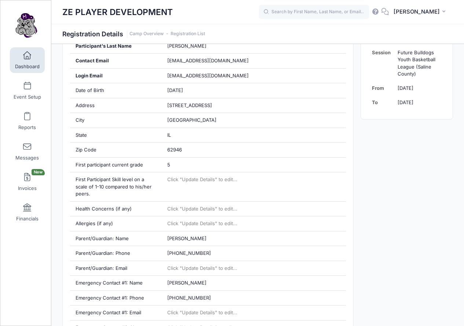
scroll to position [184, 0]
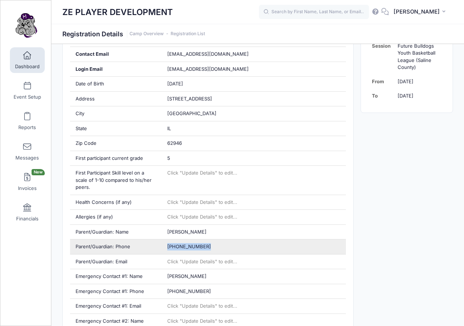
drag, startPoint x: 165, startPoint y: 247, endPoint x: 208, endPoint y: 247, distance: 42.9
click at [208, 247] on div "[PHONE_NUMBER]" at bounding box center [254, 246] width 184 height 15
copy span "[PHONE_NUMBER]"
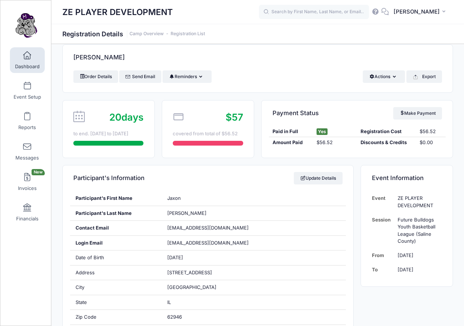
scroll to position [0, 0]
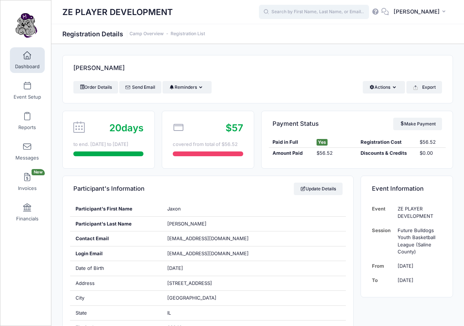
click at [327, 10] on input "text" at bounding box center [314, 12] width 110 height 15
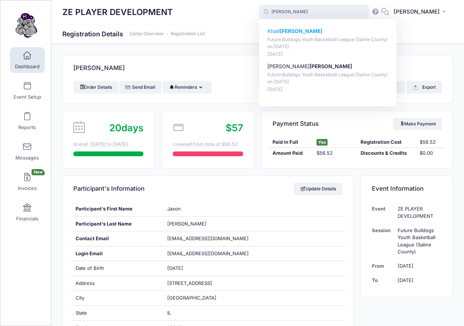
click at [302, 33] on strong "[PERSON_NAME]" at bounding box center [301, 31] width 43 height 6
type input "[PERSON_NAME] (Future Bulldogs Youth Basketball League ([GEOGRAPHIC_DATA]), [DA…"
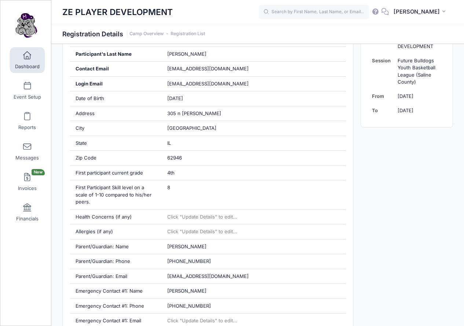
scroll to position [171, 0]
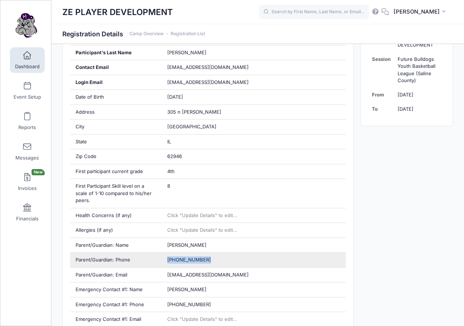
drag, startPoint x: 166, startPoint y: 260, endPoint x: 201, endPoint y: 260, distance: 34.5
click at [201, 260] on div "[PHONE_NUMBER]" at bounding box center [254, 260] width 184 height 15
copy span "[PHONE_NUMBER]"
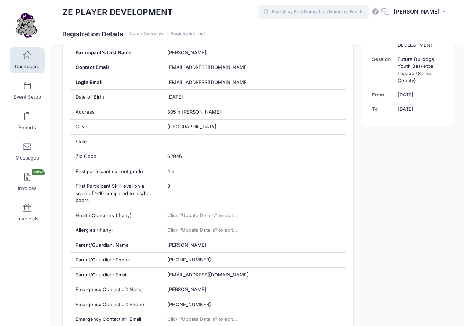
click at [320, 17] on input "text" at bounding box center [314, 12] width 110 height 15
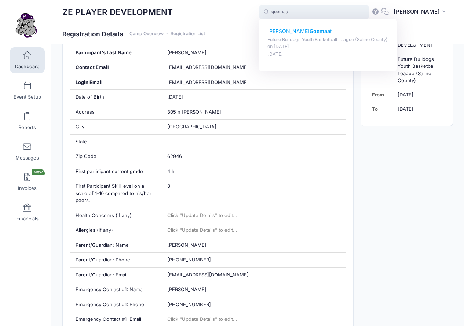
click at [303, 32] on p "Madeline Goemaa t" at bounding box center [327, 31] width 121 height 8
type input "Madeline Goemaat (Future Bulldogs Youth Basketball League (Saline County), Aug-…"
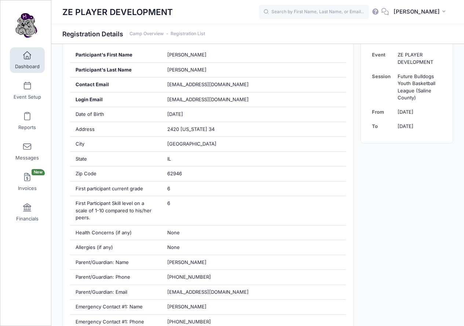
scroll to position [165, 0]
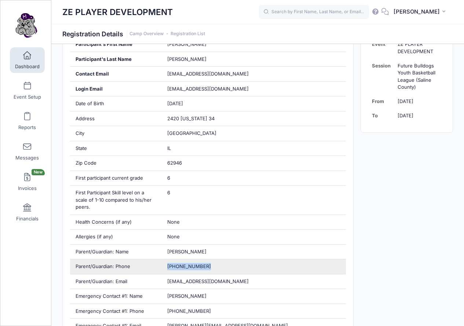
drag, startPoint x: 166, startPoint y: 266, endPoint x: 204, endPoint y: 267, distance: 38.5
click at [204, 267] on div "[PHONE_NUMBER]" at bounding box center [254, 266] width 184 height 15
copy span "[PHONE_NUMBER]"
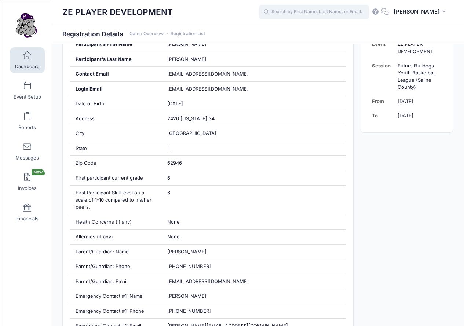
click at [316, 11] on input "text" at bounding box center [314, 12] width 110 height 15
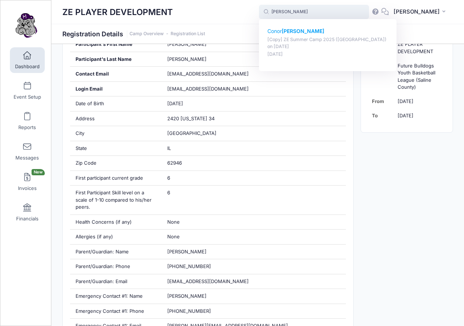
click at [318, 30] on p "Conor Graves" at bounding box center [327, 31] width 121 height 8
type input "Conor Graves ([Copy] ZE Summer Camp 2025 (West Frankfort), Jul-01, 2025)"
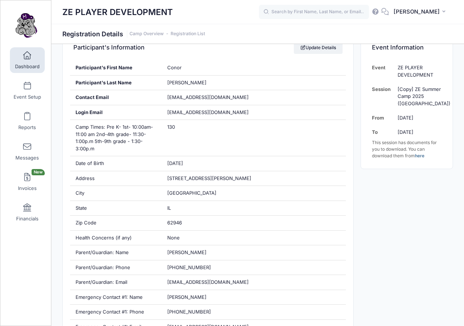
scroll to position [145, 0]
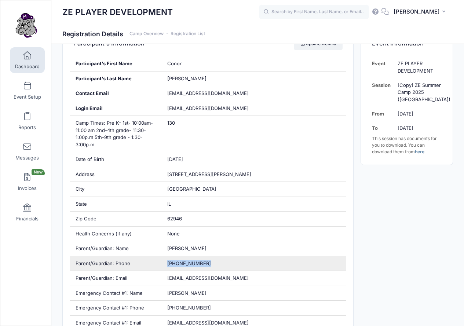
drag, startPoint x: 167, startPoint y: 264, endPoint x: 213, endPoint y: 266, distance: 46.2
click at [213, 266] on div "(618) 924-5635" at bounding box center [254, 263] width 184 height 15
copy span "(618) 924-5635"
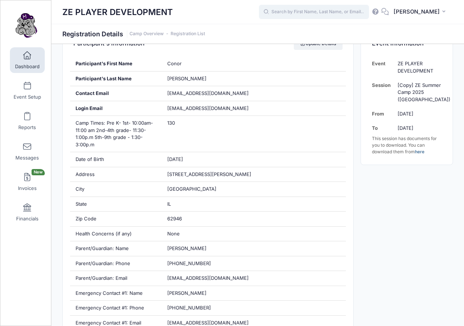
click at [319, 17] on input "text" at bounding box center [314, 12] width 110 height 15
type input "w"
click at [309, 10] on input "cooper" at bounding box center [314, 12] width 110 height 15
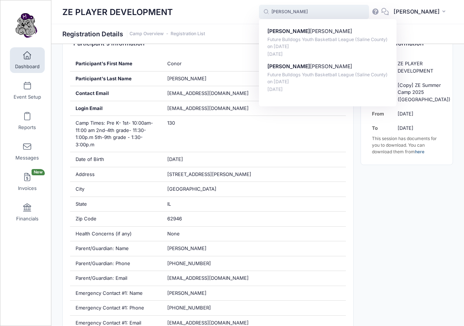
click at [309, 10] on input "cooper" at bounding box center [314, 12] width 110 height 15
type input "w"
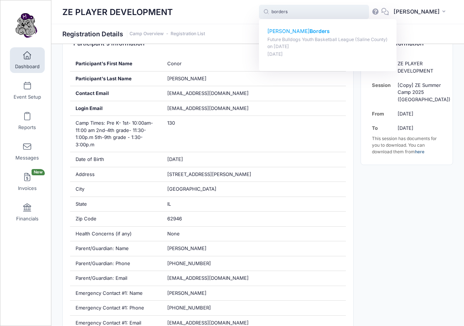
click at [309, 30] on strong "Borders" at bounding box center [319, 31] width 20 height 6
type input "Joe Borders (Future Bulldogs Youth Basketball League (Saline County), Aug-21, 2…"
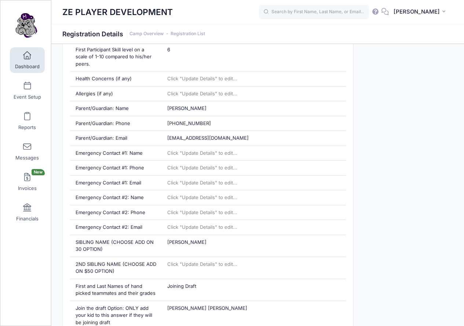
scroll to position [334, 0]
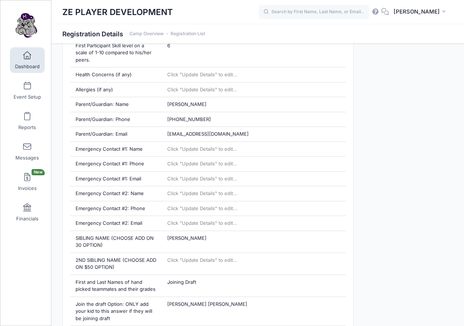
drag, startPoint x: 466, startPoint y: 78, endPoint x: 480, endPoint y: 168, distance: 90.5
click at [334, 14] on input "text" at bounding box center [314, 12] width 110 height 15
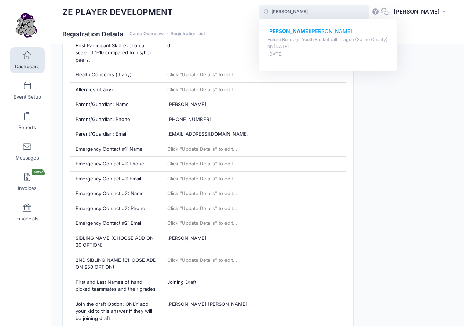
click at [305, 29] on p "Killian Waide" at bounding box center [327, 31] width 121 height 8
type input "Killian Waide (Future Bulldogs Youth Basketball League (Saline County), Aug-21,…"
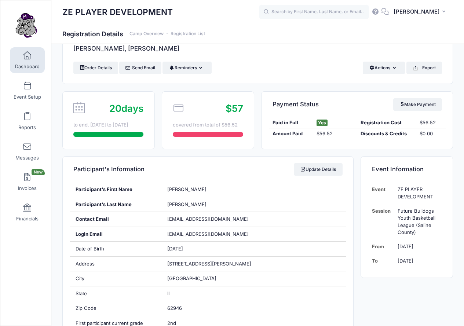
scroll to position [12, 0]
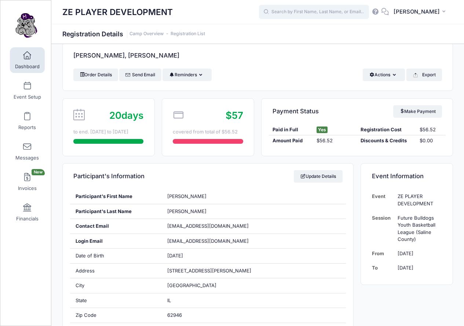
click at [348, 11] on input "text" at bounding box center [314, 12] width 110 height 15
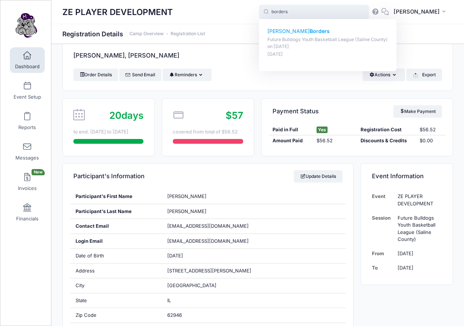
click at [309, 33] on strong "Borders" at bounding box center [319, 31] width 20 height 6
type input "Joe Borders (Future Bulldogs Youth Basketball League (Saline County), Aug-21, 2…"
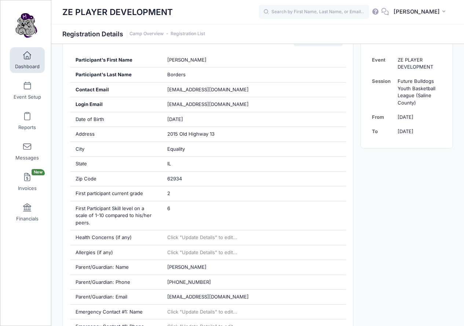
scroll to position [174, 0]
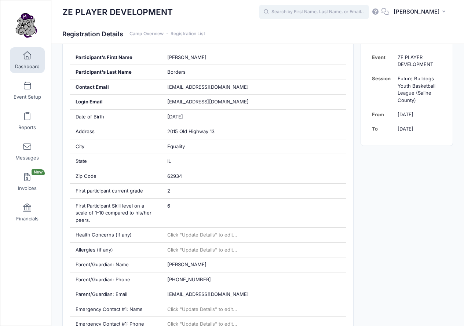
click at [320, 14] on input "text" at bounding box center [314, 12] width 110 height 15
type input "b"
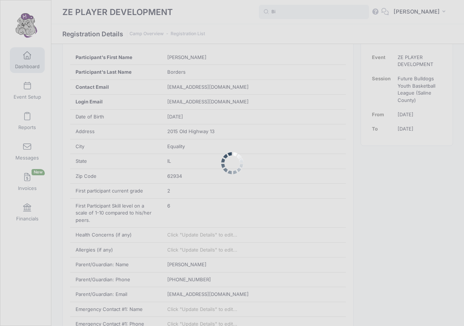
type input "B"
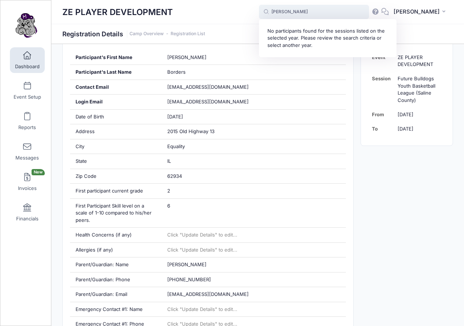
type input "seth"
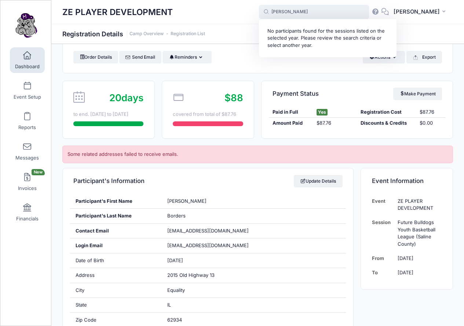
scroll to position [0, 0]
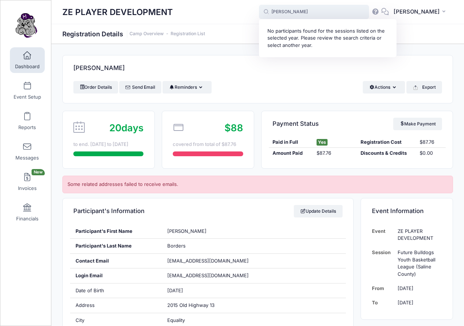
click at [345, 12] on input "seth" at bounding box center [314, 12] width 110 height 15
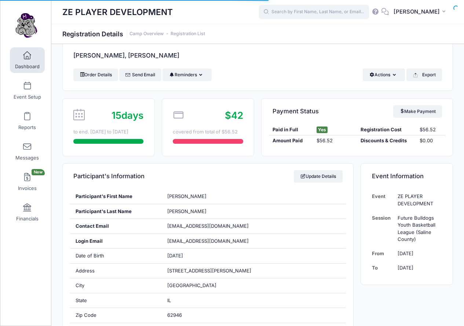
click at [338, 14] on input "text" at bounding box center [314, 12] width 110 height 15
type input "b"
click at [323, 11] on input "text" at bounding box center [314, 12] width 110 height 15
type input "t"
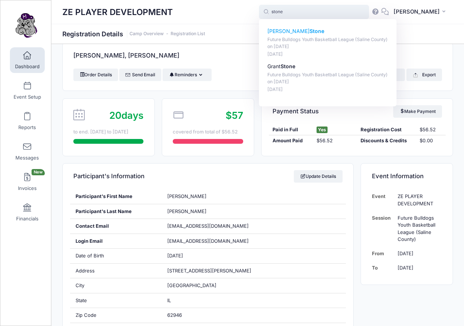
click at [302, 34] on p "Mattingly Stone" at bounding box center [327, 31] width 121 height 8
type input "Mattingly Stone (Future Bulldogs Youth Basketball League (Saline County), Aug-2…"
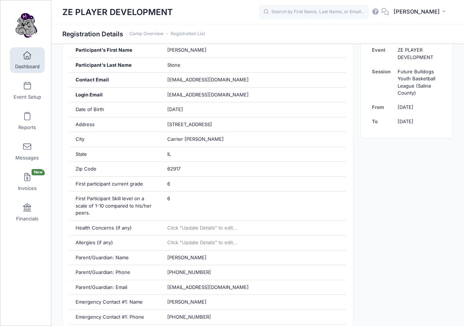
scroll to position [167, 0]
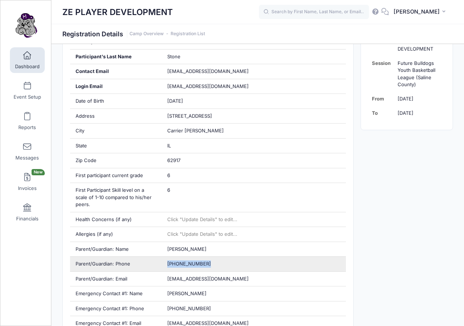
drag, startPoint x: 165, startPoint y: 262, endPoint x: 206, endPoint y: 264, distance: 40.8
click at [206, 264] on div "[PHONE_NUMBER]" at bounding box center [254, 264] width 184 height 15
copy span "[PHONE_NUMBER]"
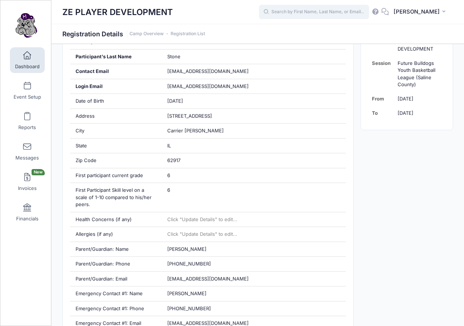
click at [296, 14] on input "text" at bounding box center [314, 12] width 110 height 15
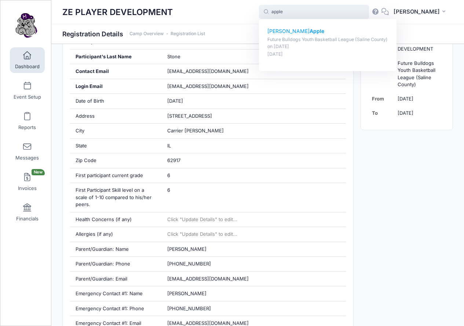
click at [293, 32] on p "[PERSON_NAME] Apple" at bounding box center [327, 31] width 121 height 8
type input "[PERSON_NAME] Apple (Future Bulldogs Youth Basketball League ([GEOGRAPHIC_DATA]…"
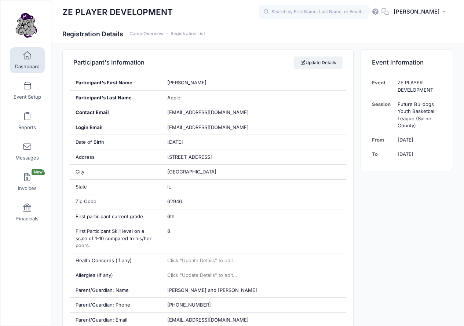
scroll to position [127, 0]
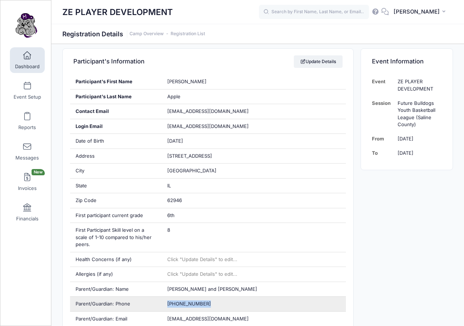
drag, startPoint x: 166, startPoint y: 302, endPoint x: 208, endPoint y: 303, distance: 41.4
click at [208, 303] on div "(618) 926-1130" at bounding box center [254, 304] width 184 height 15
copy span "(618) 926-1130"
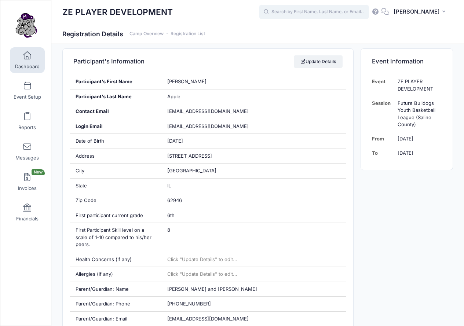
click at [353, 12] on input "text" at bounding box center [314, 12] width 110 height 15
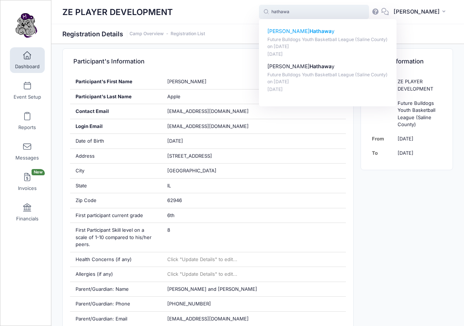
click at [309, 30] on strong "Hathawa" at bounding box center [320, 31] width 22 height 6
type input "Adah Hathaway (Future Bulldogs Youth Basketball League (Saline County), Aug-21,…"
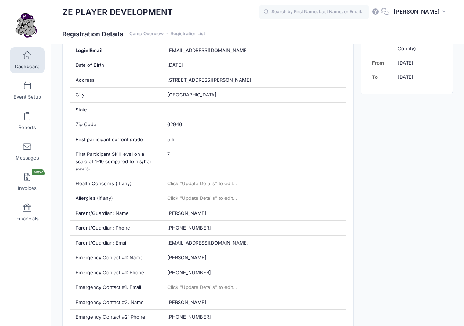
scroll to position [206, 0]
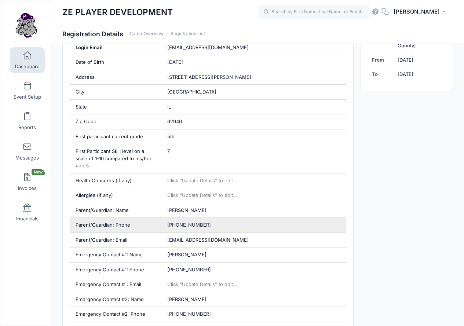
click at [166, 225] on div "[PHONE_NUMBER]" at bounding box center [254, 225] width 184 height 15
click at [213, 222] on div "[PHONE_NUMBER]" at bounding box center [254, 225] width 184 height 15
click at [169, 224] on span "[PHONE_NUMBER]" at bounding box center [189, 225] width 44 height 6
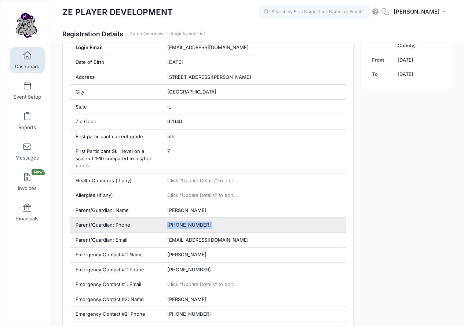
click at [169, 224] on span "(618) 308-0436" at bounding box center [189, 225] width 44 height 6
copy div "(618) 308-0436"
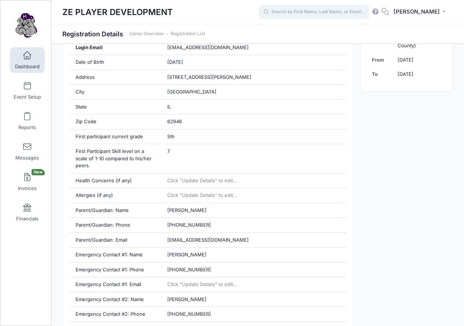
click at [329, 12] on input "text" at bounding box center [314, 12] width 110 height 15
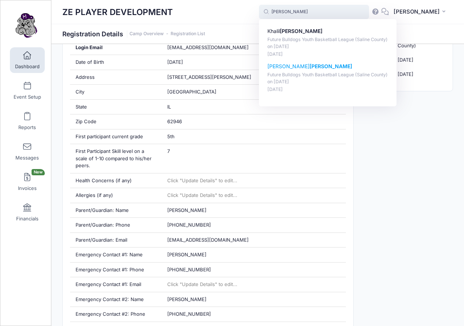
click at [304, 63] on p "Tucker Gibbs" at bounding box center [327, 67] width 121 height 8
type input "Tucker Gibbs (Future Bulldogs Youth Basketball League (Saline County), Aug-21, …"
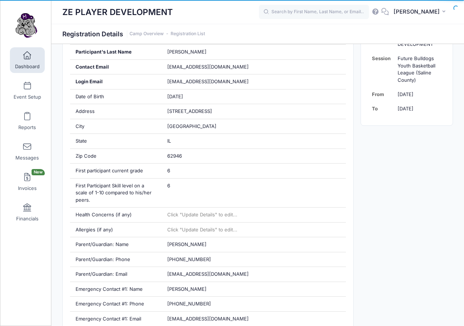
scroll to position [197, 0]
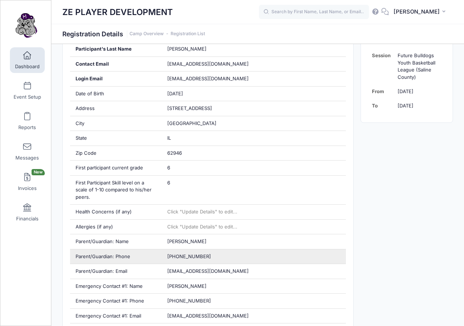
click at [176, 254] on span "(618) 499-7223" at bounding box center [189, 256] width 44 height 6
copy div "(618) 499-7223"
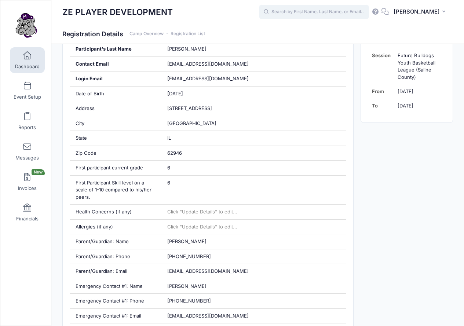
click at [309, 12] on input "text" at bounding box center [314, 12] width 110 height 15
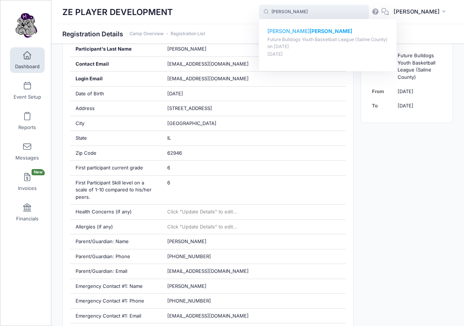
click at [309, 31] on strong "Harbison" at bounding box center [330, 31] width 43 height 6
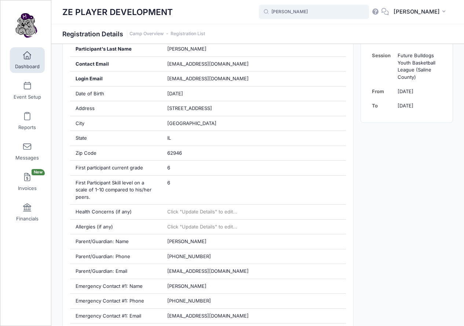
type input "Emmitt Harbison (Future Bulldogs Youth Basketball League (Saline County), Aug-2…"
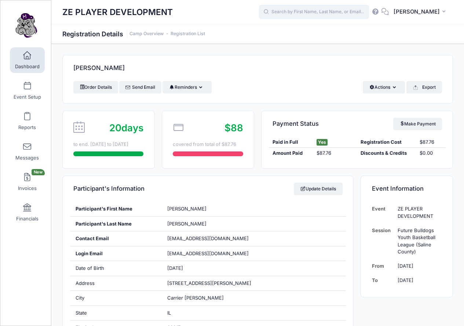
click at [344, 13] on input "text" at bounding box center [314, 12] width 110 height 15
type input "h"
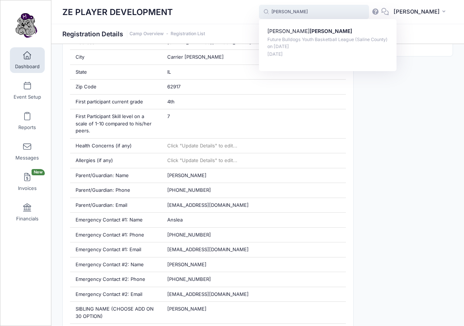
scroll to position [249, 0]
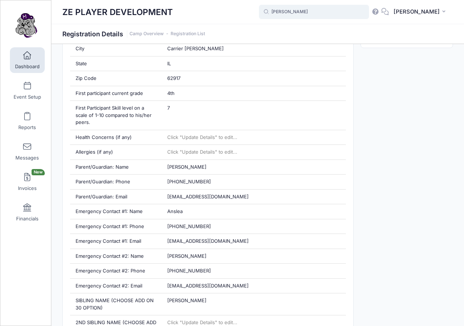
click at [315, 12] on input "Harbison" at bounding box center [314, 12] width 110 height 15
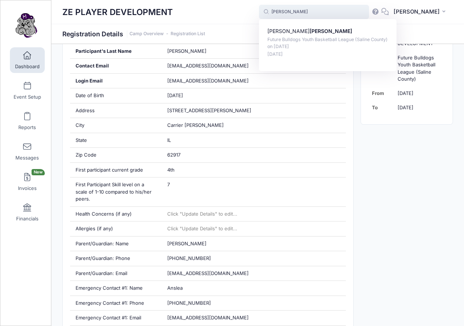
scroll to position [164, 0]
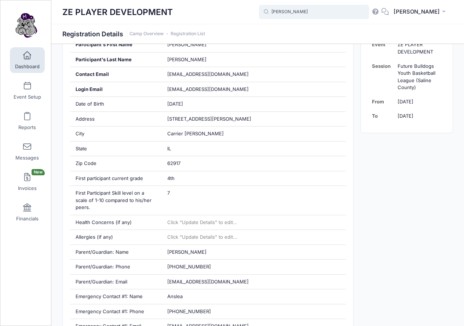
click at [313, 12] on input "Harbison" at bounding box center [314, 12] width 110 height 15
type input "H"
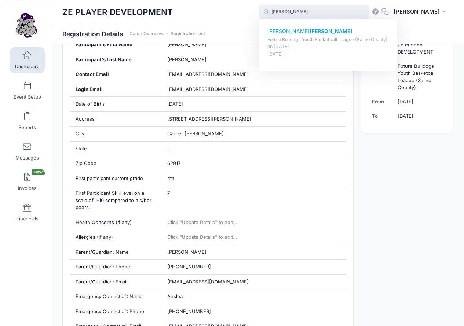
click at [313, 29] on strong "[PERSON_NAME]" at bounding box center [330, 31] width 43 height 6
type input "Nathaniel Shelton (Future Bulldogs Youth Basketball League (Saline County), Aug…"
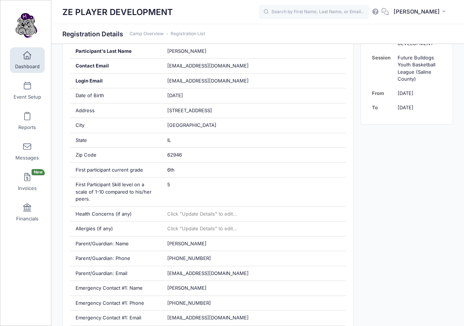
scroll to position [174, 0]
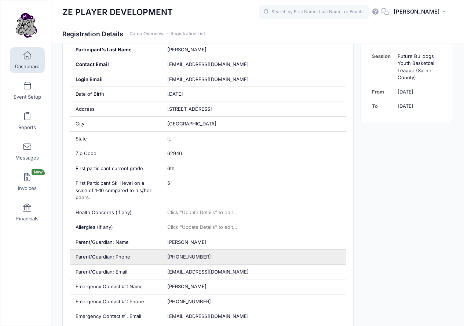
click at [179, 255] on span "[PHONE_NUMBER]" at bounding box center [189, 257] width 44 height 6
click at [179, 255] on span "(618) 499-6121" at bounding box center [189, 257] width 44 height 6
copy div "(618) 499-6121"
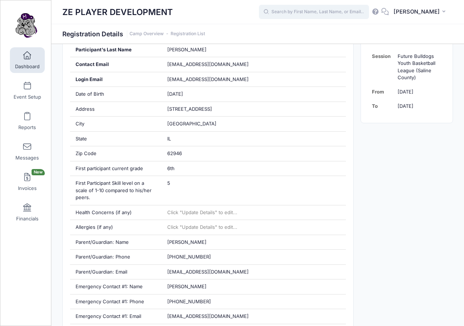
click at [312, 18] on input "text" at bounding box center [314, 12] width 110 height 15
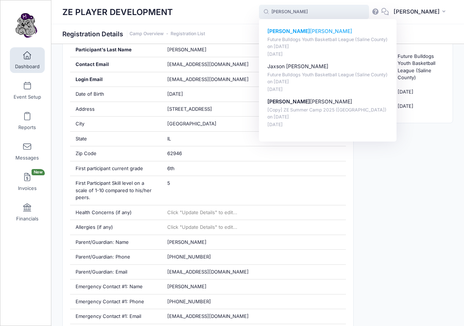
click at [300, 33] on p "Asher Crittendon" at bounding box center [327, 31] width 121 height 8
type input "Asher Crittendon (Future Bulldogs Youth Basketball League (Saline County), Aug-…"
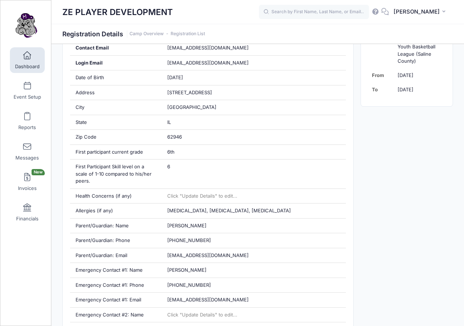
scroll to position [196, 0]
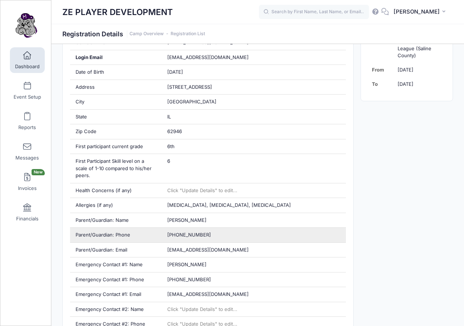
click at [189, 235] on span "[PHONE_NUMBER]" at bounding box center [189, 235] width 44 height 6
copy div "[PHONE_NUMBER]"
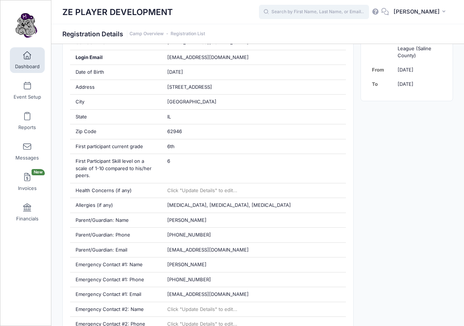
click at [353, 16] on input "text" at bounding box center [314, 12] width 110 height 15
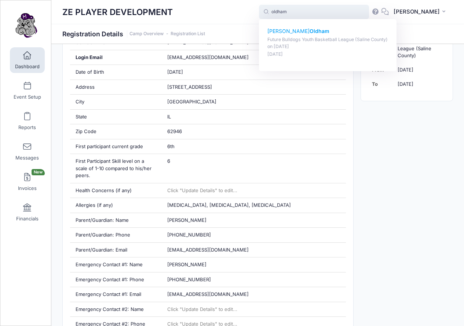
click at [291, 30] on p "Grayson Oldham" at bounding box center [327, 31] width 121 height 8
type input "Grayson Oldham (Future Bulldogs Youth Basketball League (Saline County), Aug-21…"
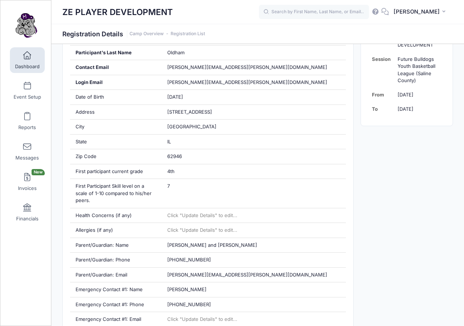
scroll to position [181, 0]
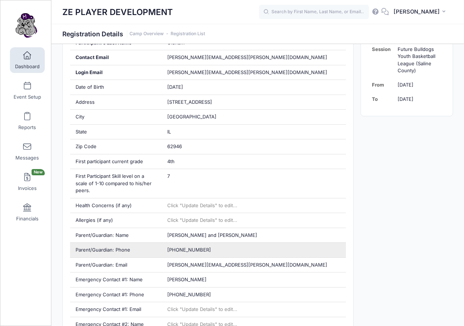
click at [183, 250] on span "(618) 841-4529" at bounding box center [189, 250] width 44 height 6
copy div "(618) 841-4529"
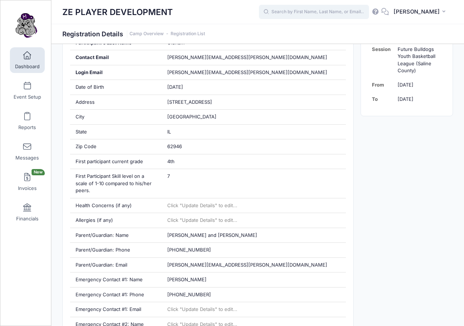
click at [310, 13] on input "text" at bounding box center [314, 12] width 110 height 15
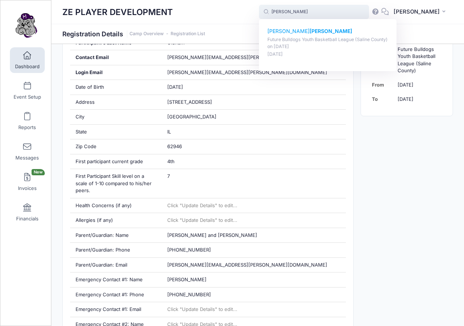
click at [309, 34] on strong "[PERSON_NAME]" at bounding box center [330, 31] width 43 height 6
type input "Emmitt Harbison (Future Bulldogs Youth Basketball League (Saline County), Aug-2…"
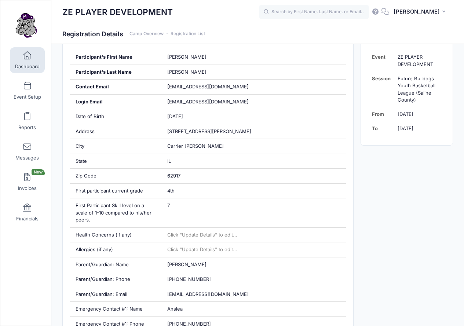
scroll to position [157, 0]
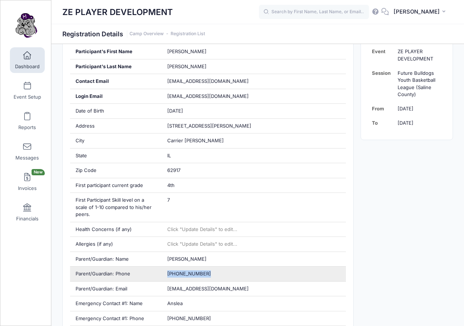
drag, startPoint x: 168, startPoint y: 272, endPoint x: 208, endPoint y: 275, distance: 40.8
click at [208, 275] on div "[PHONE_NUMBER]" at bounding box center [254, 274] width 184 height 15
copy span "[PHONE_NUMBER]"
